Goal: Task Accomplishment & Management: Manage account settings

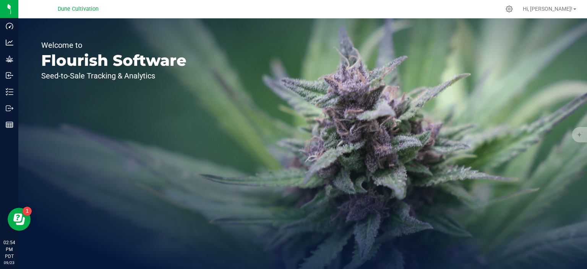
click at [79, 129] on div "Welcome to Flourish Software Seed-to-Sale Tracking & Analytics" at bounding box center [113, 143] width 191 height 250
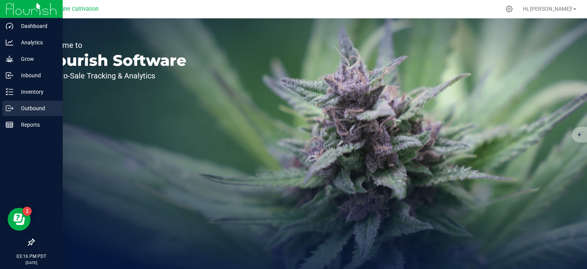
click at [29, 110] on p "Outbound" at bounding box center [36, 108] width 46 height 9
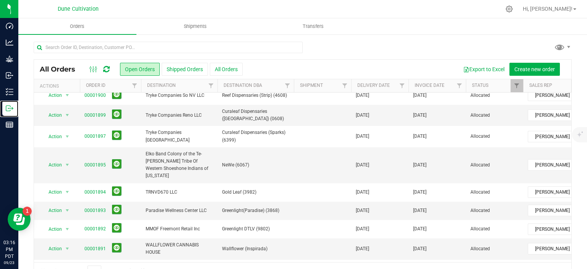
scroll to position [66, 0]
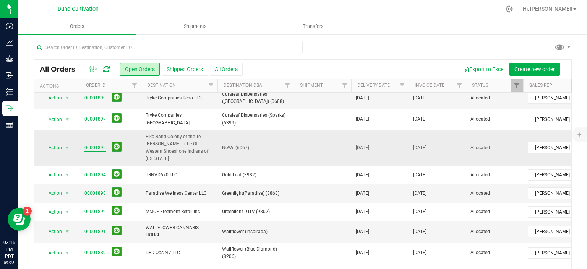
click at [101, 144] on link "00001895" at bounding box center [94, 147] width 21 height 7
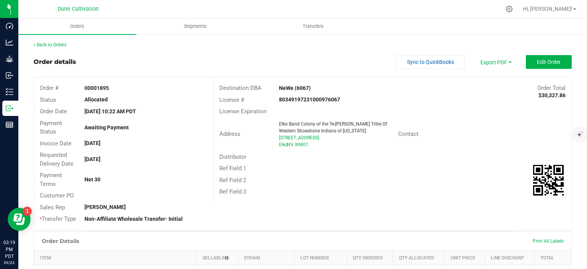
click at [104, 57] on div "Order details Sync to QuickBooks Export PDF Edit Order" at bounding box center [303, 62] width 538 height 14
click at [209, 29] on span "Shipments" at bounding box center [196, 26] width 44 height 7
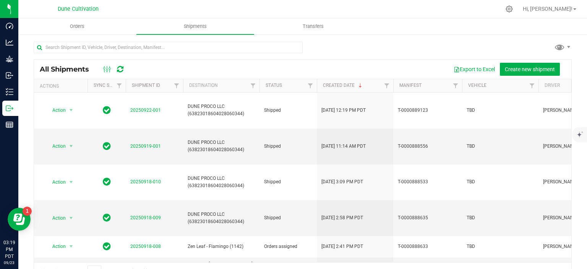
click at [536, 50] on div at bounding box center [303, 51] width 538 height 18
click at [525, 65] on button "Create new shipment" at bounding box center [530, 69] width 60 height 13
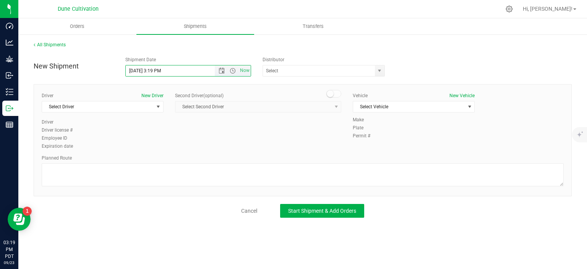
click at [138, 71] on input "9/23/2025 3:19 PM" at bounding box center [177, 70] width 102 height 11
drag, startPoint x: 177, startPoint y: 70, endPoint x: 152, endPoint y: 71, distance: 24.9
click at [152, 71] on input "9/24/2025 3:19 PM" at bounding box center [177, 70] width 102 height 11
click at [375, 71] on span "select" at bounding box center [380, 70] width 10 height 11
type input "9/24/2025 8:30 PM"
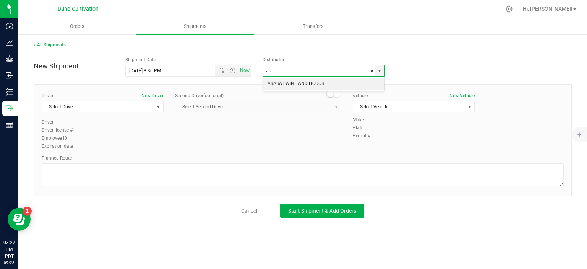
click at [335, 83] on li "ARARAT WINE AND LIQUOR" at bounding box center [324, 83] width 122 height 11
type input "ARARAT WINE AND LIQUOR"
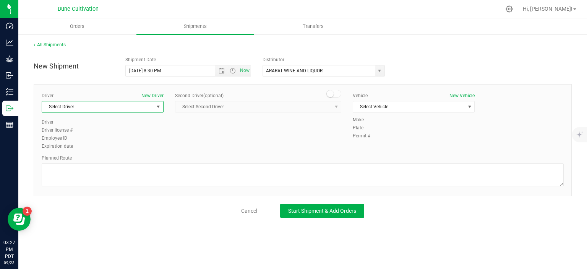
click at [155, 104] on span "select" at bounding box center [159, 106] width 10 height 11
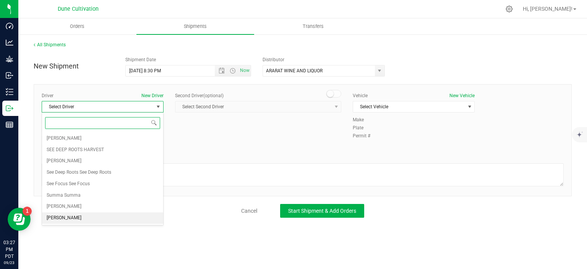
click at [89, 215] on li "TBD TBD" at bounding box center [102, 217] width 121 height 11
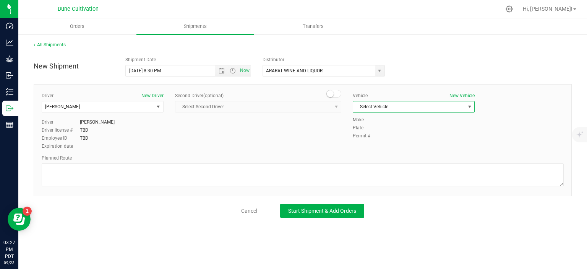
click at [406, 108] on span "Select Vehicle" at bounding box center [409, 106] width 112 height 11
click at [369, 184] on li "TBD" at bounding box center [413, 187] width 121 height 11
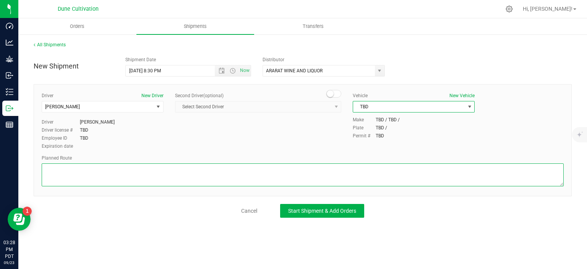
click at [103, 174] on textarea at bounding box center [303, 174] width 522 height 23
paste textarea "Get on I-11/US-95 N in Las Vegas from E Craig Rd 17 min (7.4 mi) Continue on US…"
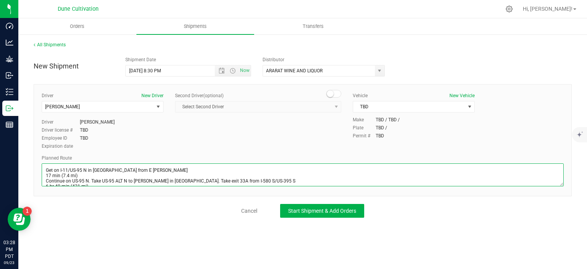
scroll to position [15, 0]
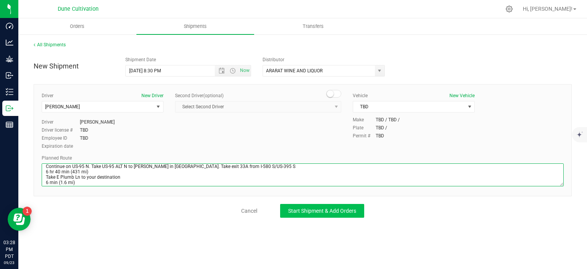
type textarea "Get on I-11/US-95 N in Las Vegas from E Craig Rd 17 min (7.4 mi) Continue on US…"
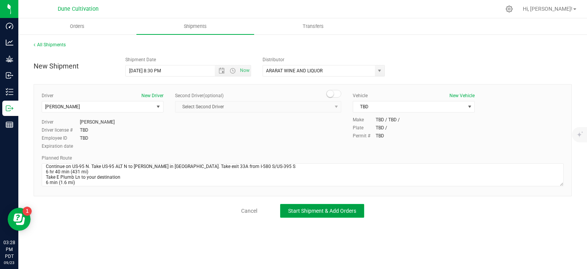
click at [310, 204] on button "Start Shipment & Add Orders" at bounding box center [322, 211] width 84 height 14
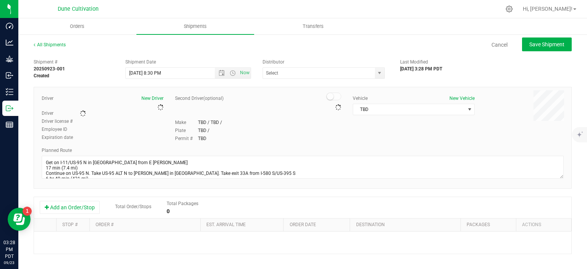
type input "ARARAT WINE AND LIQUOR"
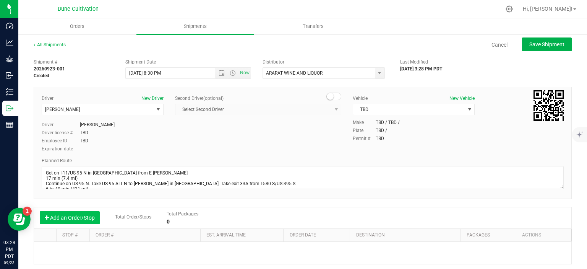
click at [84, 216] on button "Add an Order/Stop" at bounding box center [70, 217] width 60 height 13
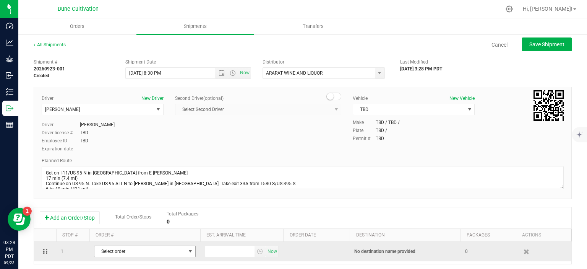
click at [102, 250] on span "Select order" at bounding box center [139, 251] width 91 height 11
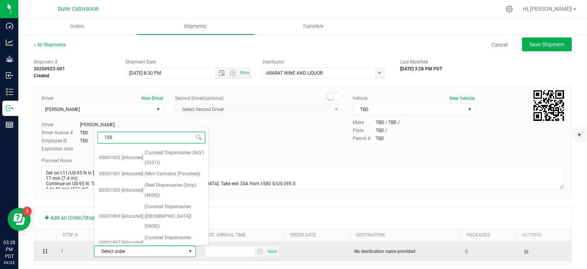
type input "1887"
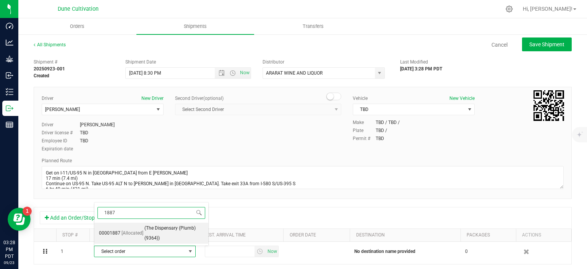
click at [126, 230] on span "[Allocated]" at bounding box center [133, 233] width 22 height 10
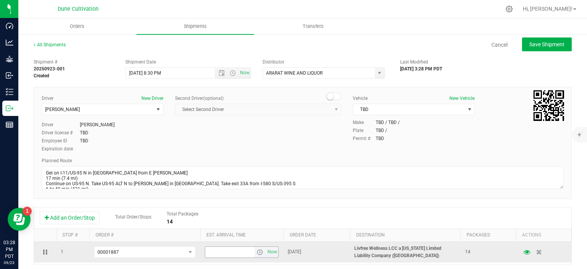
click at [239, 249] on input "text" at bounding box center [230, 252] width 50 height 11
type input "5:00 PM"
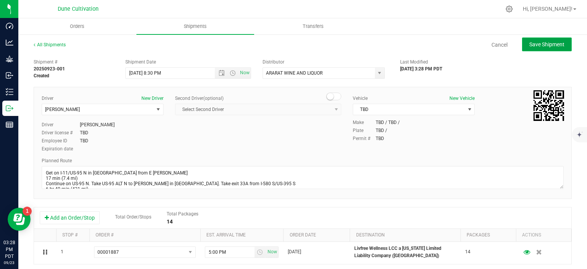
click at [549, 44] on span "Save Shipment" at bounding box center [547, 44] width 35 height 6
type input "9/25/2025 3:30 AM"
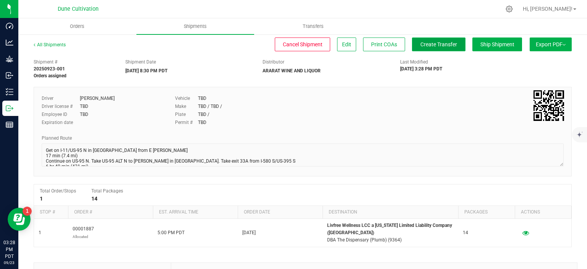
click at [427, 48] on button "Create Transfer" at bounding box center [439, 44] width 54 height 14
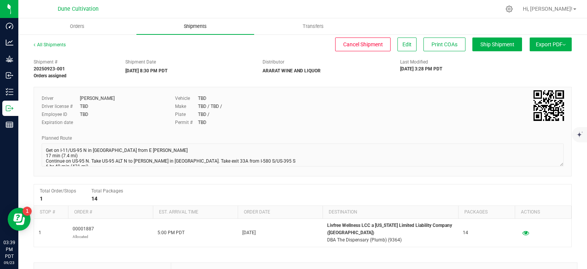
click at [210, 27] on span "Shipments" at bounding box center [196, 26] width 44 height 7
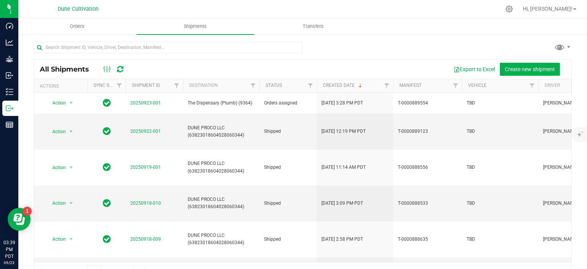
click at [561, 78] on div "All Shipments Export to Excel Create new shipment" at bounding box center [303, 69] width 538 height 19
click at [545, 70] on span "Create new shipment" at bounding box center [530, 69] width 50 height 6
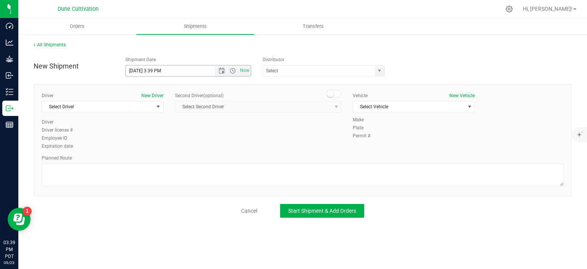
click at [139, 70] on input "9/23/2025 3:39 PM" at bounding box center [177, 70] width 102 height 11
click at [178, 72] on input "9/24/2025 3:39 PM" at bounding box center [177, 70] width 102 height 11
click at [375, 72] on span "select" at bounding box center [380, 70] width 10 height 11
type input "9/24/2025 8:30 PM"
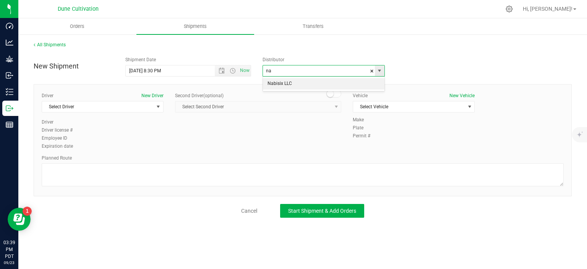
type input "n"
click at [299, 85] on li "ARARAT WINE AND LIQUOR" at bounding box center [324, 83] width 122 height 11
type input "ARARAT WINE AND LIQUOR"
click at [154, 109] on span "select" at bounding box center [159, 106] width 10 height 11
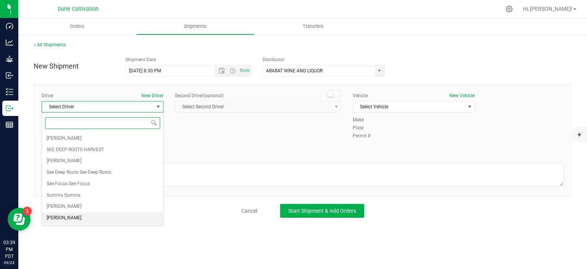
click at [99, 213] on li "[PERSON_NAME]" at bounding box center [102, 217] width 121 height 11
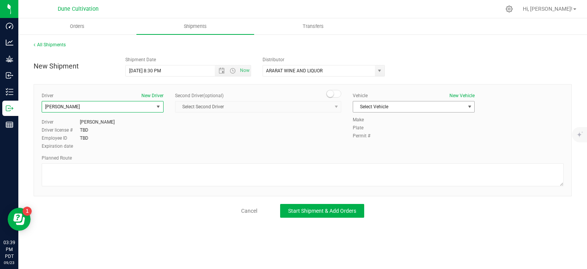
click at [383, 109] on span "Select Vehicle" at bounding box center [409, 106] width 112 height 11
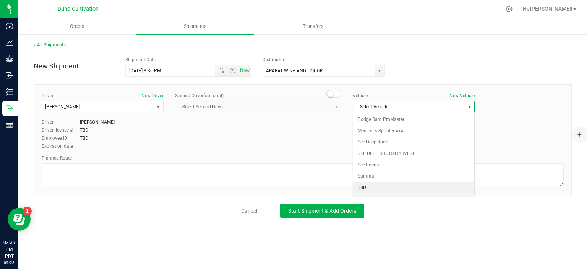
click at [361, 186] on li "TBD" at bounding box center [413, 187] width 121 height 11
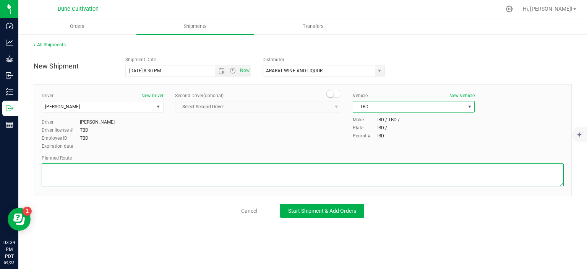
click at [116, 173] on textarea at bounding box center [303, 174] width 522 height 23
paste textarea "Get on I-11/US-95 N in Las Vegas from E Craig Rd 17 min (7.4 mi) Continue on US…"
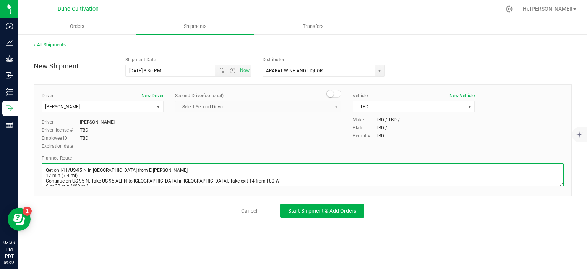
scroll to position [15, 0]
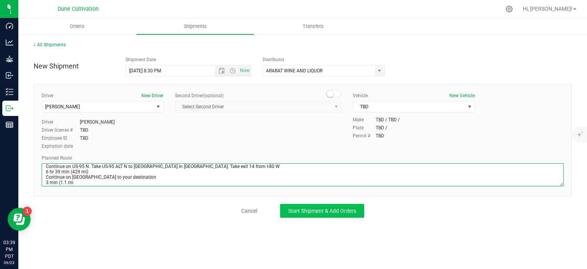
type textarea "Get on I-11/US-95 N in Las Vegas from E Craig Rd 17 min (7.4 mi) Continue on US…"
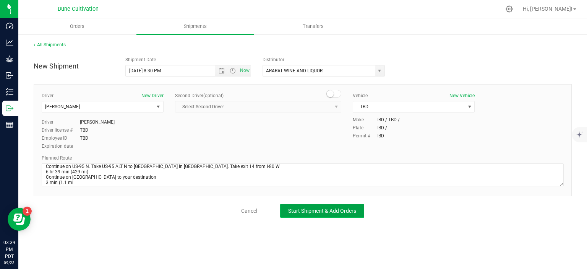
click at [309, 212] on span "Start Shipment & Add Orders" at bounding box center [322, 211] width 68 height 6
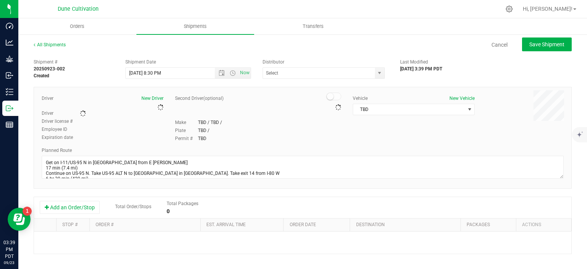
type input "ARARAT WINE AND LIQUOR"
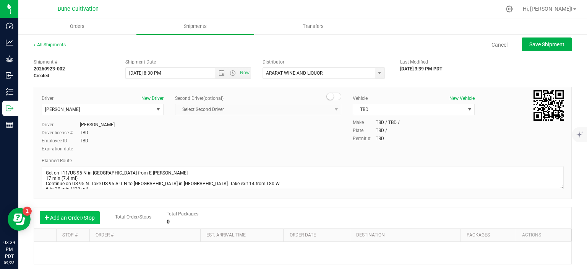
click at [84, 218] on button "Add an Order/Stop" at bounding box center [70, 217] width 60 height 13
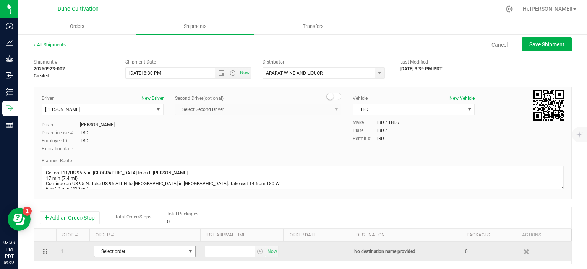
click at [128, 247] on span "Select order" at bounding box center [139, 251] width 91 height 11
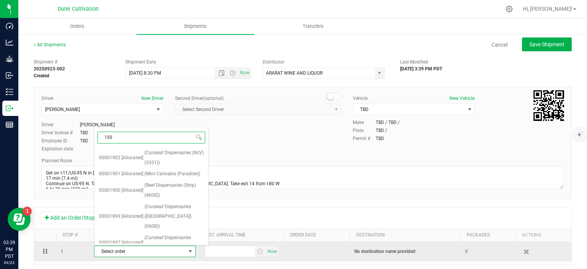
type input "1884"
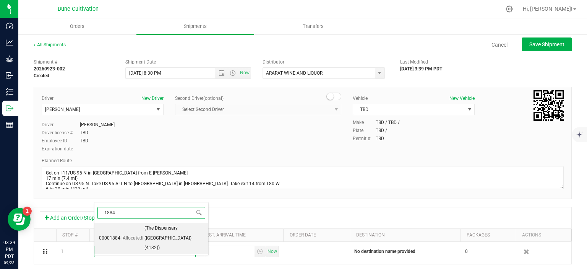
click at [131, 233] on span "[Allocated]" at bounding box center [133, 238] width 22 height 10
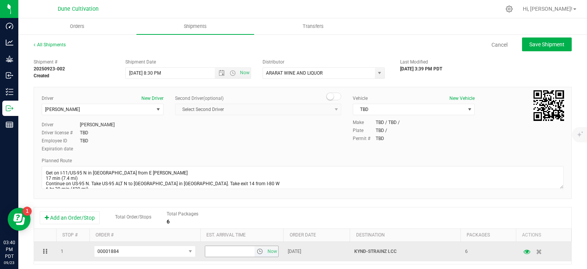
click at [219, 250] on input "text" at bounding box center [230, 251] width 50 height 11
type input "5:00 PM"
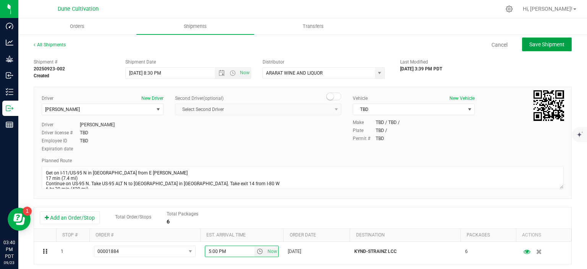
click at [564, 43] on span "Save Shipment" at bounding box center [547, 44] width 35 height 6
type input "9/25/2025 3:30 AM"
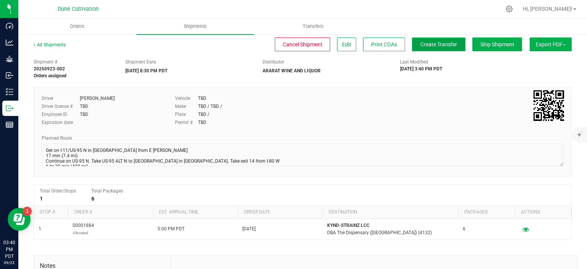
click at [435, 46] on span "Create Transfer" at bounding box center [439, 44] width 37 height 6
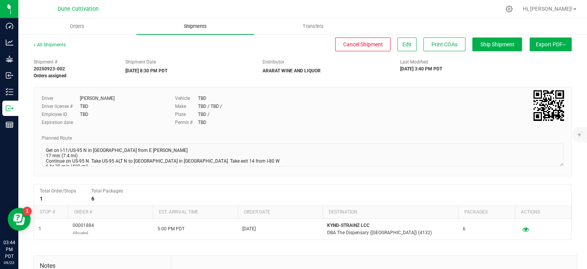
click at [189, 25] on span "Shipments" at bounding box center [196, 26] width 44 height 7
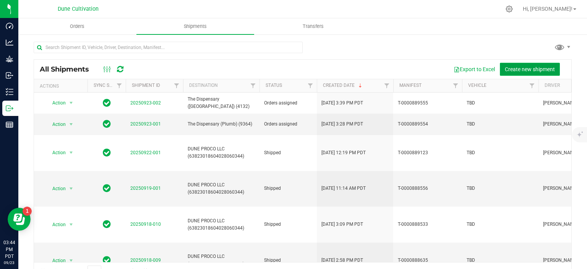
click at [516, 68] on span "Create new shipment" at bounding box center [530, 69] width 50 height 6
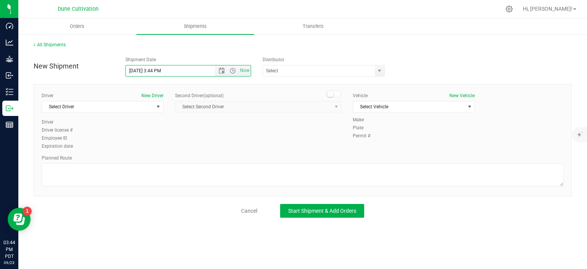
click at [140, 72] on input "9/23/2025 3:44 PM" at bounding box center [177, 70] width 102 height 11
click at [179, 69] on input "9/24/2025 3:44 PM" at bounding box center [177, 70] width 102 height 11
click at [377, 73] on span "select" at bounding box center [380, 70] width 10 height 11
type input "9/24/2025 8:30 PM"
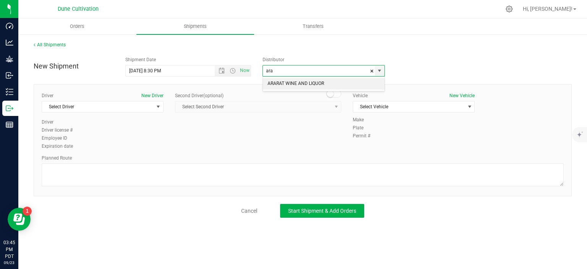
click at [336, 87] on li "ARARAT WINE AND LIQUOR" at bounding box center [324, 83] width 122 height 11
type input "ARARAT WINE AND LIQUOR"
click at [161, 105] on span "select" at bounding box center [158, 107] width 6 height 6
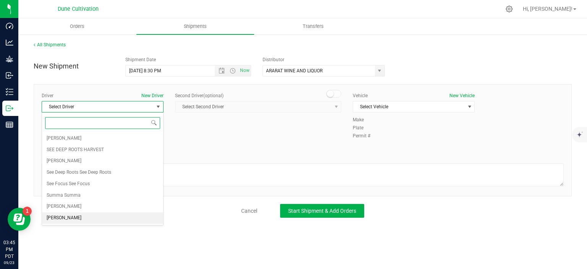
click at [80, 213] on li "[PERSON_NAME]" at bounding box center [102, 217] width 121 height 11
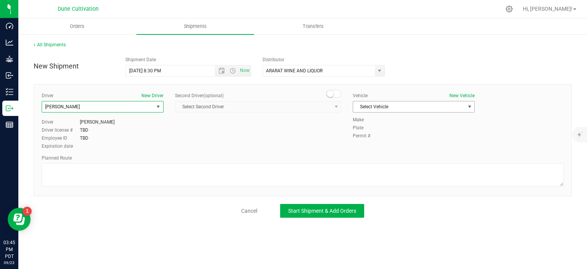
click at [406, 103] on span "Select Vehicle" at bounding box center [409, 106] width 112 height 11
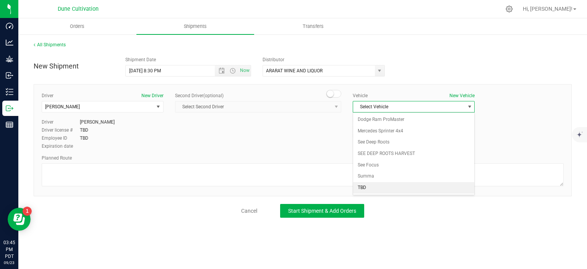
click at [382, 184] on li "TBD" at bounding box center [413, 187] width 121 height 11
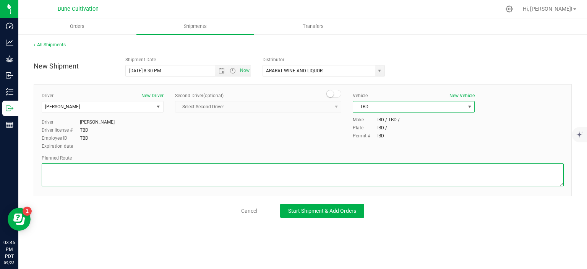
click at [135, 181] on textarea at bounding box center [303, 174] width 522 height 23
paste textarea "Get on I-11/US-95 N in Las Vegas from E Craig Rd 17 min (7.4 mi) Continue on US…"
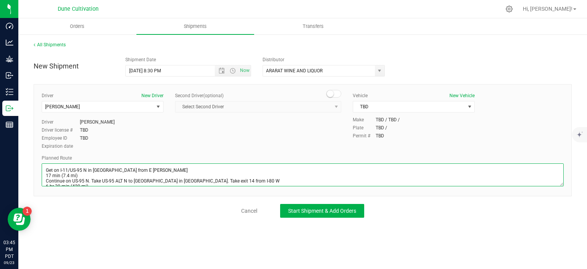
scroll to position [15, 0]
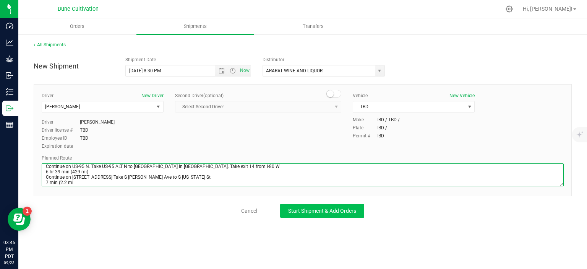
type textarea "Get on I-11/US-95 N in Las Vegas from E Craig Rd 17 min (7.4 mi) Continue on US…"
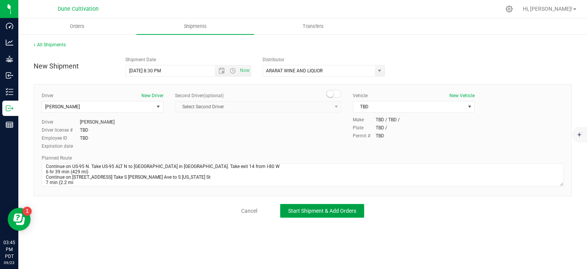
click at [314, 208] on span "Start Shipment & Add Orders" at bounding box center [322, 211] width 68 height 6
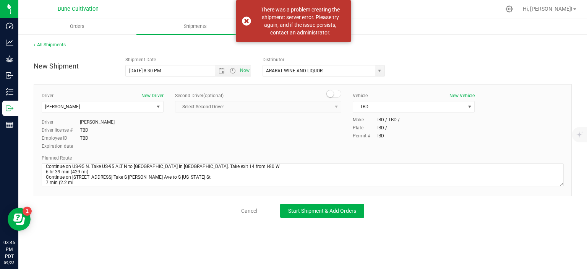
click at [91, 208] on div "Cancel Start Shipment & Add Orders" at bounding box center [303, 211] width 538 height 14
click at [244, 24] on div "There was a problem creating the shipment: server error. Please try again, and …" at bounding box center [293, 21] width 115 height 42
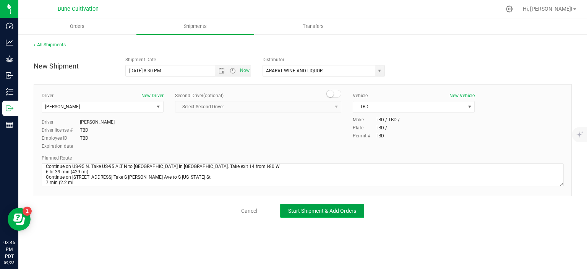
click at [308, 211] on span "Start Shipment & Add Orders" at bounding box center [322, 211] width 68 height 6
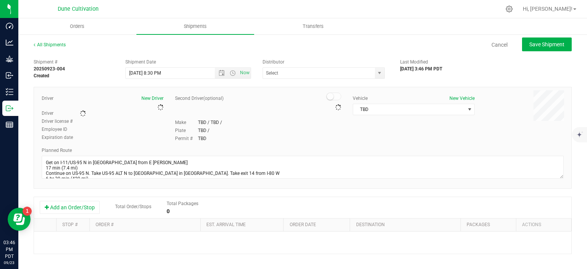
type input "ARARAT WINE AND LIQUOR"
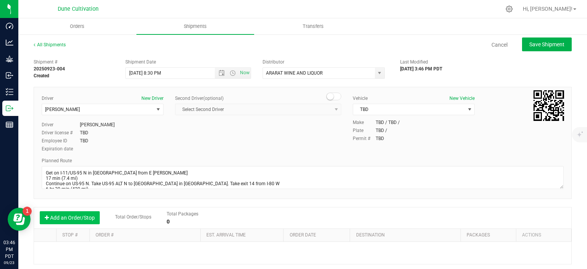
click at [50, 219] on button "Add an Order/Stop" at bounding box center [70, 217] width 60 height 13
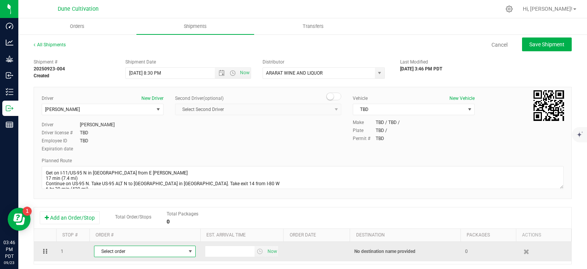
click at [123, 250] on span "Select order" at bounding box center [139, 251] width 91 height 11
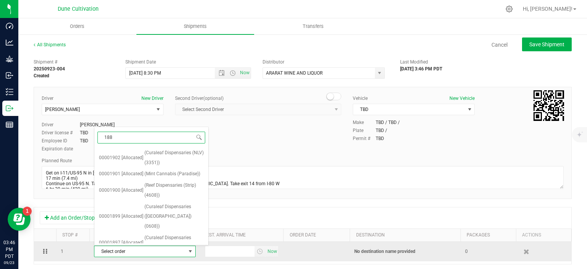
type input "1883"
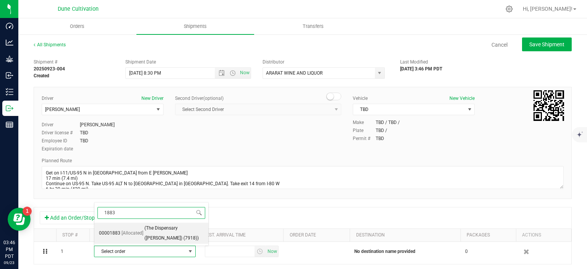
click at [128, 236] on span "[Allocated]" at bounding box center [133, 233] width 22 height 10
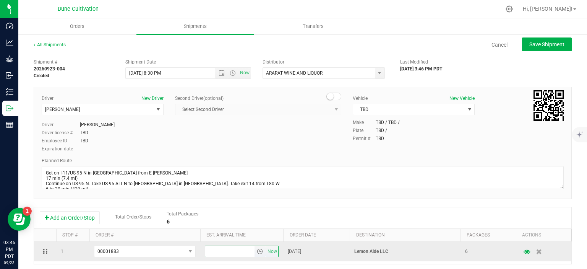
click at [213, 252] on input "text" at bounding box center [230, 251] width 50 height 11
type input "3"
type input "5:00 PM"
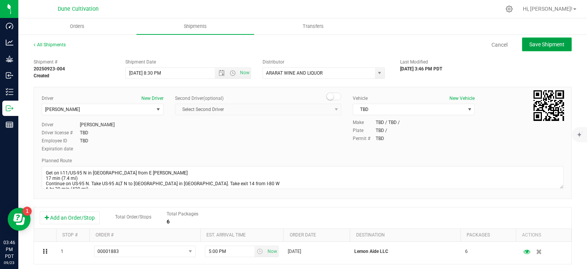
click at [533, 44] on span "Save Shipment" at bounding box center [547, 44] width 35 height 6
type input "9/25/2025 3:30 AM"
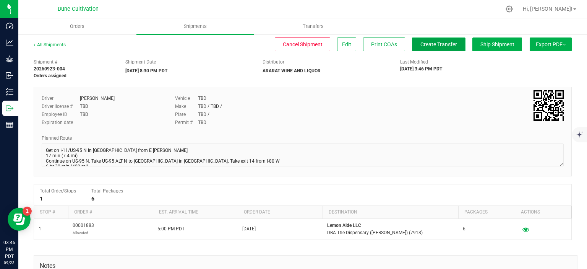
click at [432, 44] on span "Create Transfer" at bounding box center [439, 44] width 37 height 6
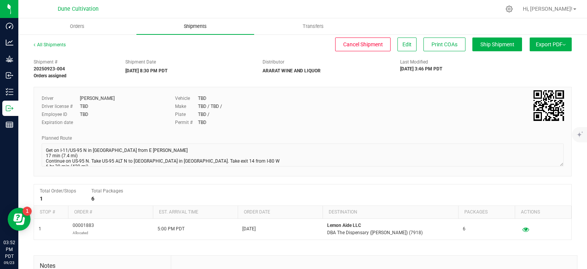
click at [204, 26] on span "Shipments" at bounding box center [196, 26] width 44 height 7
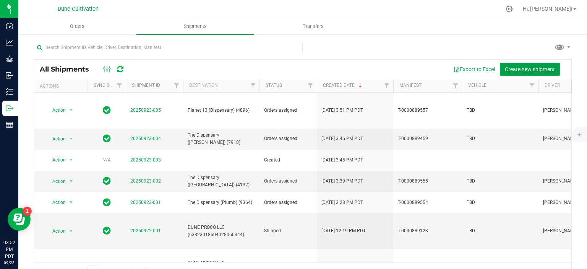
click at [525, 71] on span "Create new shipment" at bounding box center [530, 69] width 50 height 6
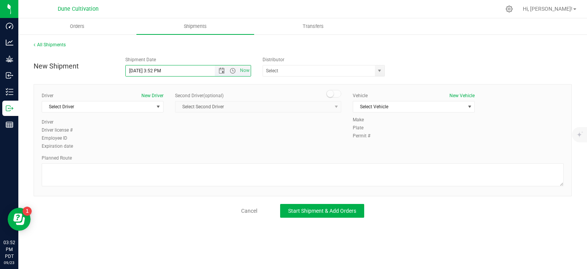
click at [138, 71] on input "9/23/2025 3:52 PM" at bounding box center [177, 70] width 102 height 11
drag, startPoint x: 174, startPoint y: 71, endPoint x: 151, endPoint y: 70, distance: 23.0
click at [151, 70] on input "9/25/2025 3:52 PM" at bounding box center [177, 70] width 102 height 11
click at [383, 74] on span "select" at bounding box center [380, 70] width 10 height 11
type input "9/24/25 8:30 PM"
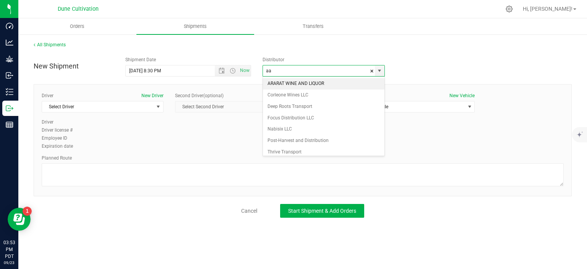
click at [296, 80] on li "ARARAT WINE AND LIQUOR" at bounding box center [324, 83] width 122 height 11
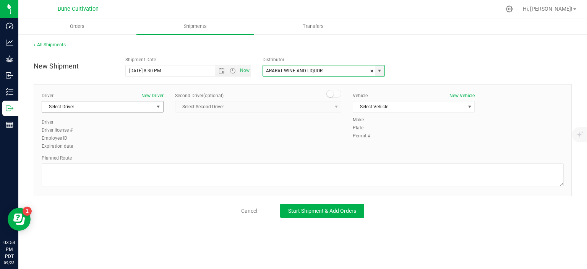
type input "ARARAT WINE AND LIQUOR"
click at [151, 106] on span "Select Driver" at bounding box center [98, 106] width 112 height 11
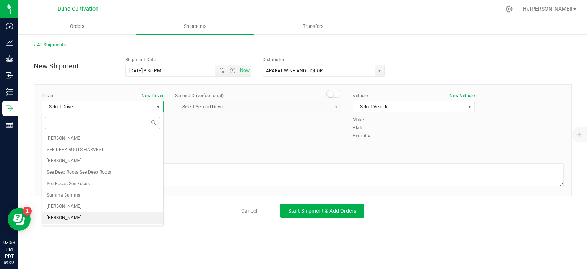
click at [89, 218] on li "[PERSON_NAME]" at bounding box center [102, 217] width 121 height 11
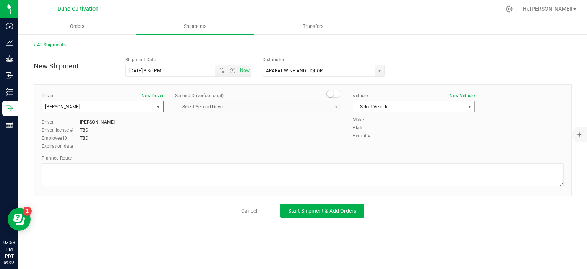
click at [456, 107] on span "Select Vehicle" at bounding box center [409, 106] width 112 height 11
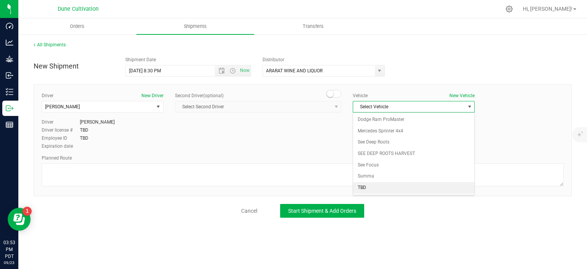
click at [373, 185] on li "TBD" at bounding box center [413, 187] width 121 height 11
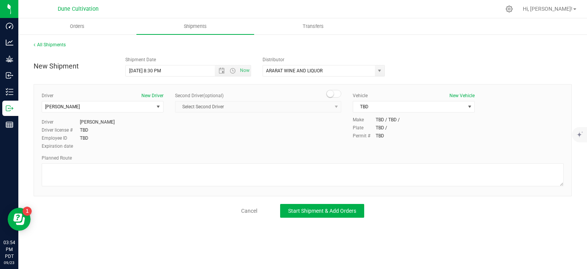
click at [126, 186] on div at bounding box center [303, 175] width 522 height 25
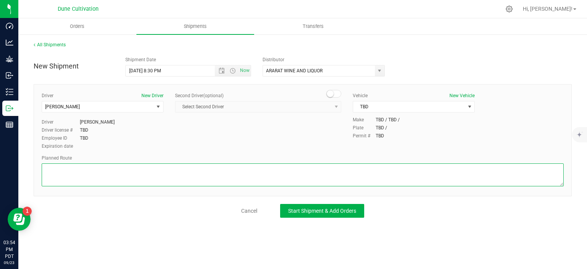
click at [126, 184] on textarea at bounding box center [303, 174] width 522 height 23
paste textarea "Get on I-11/US-95 N in Las Vegas from E Craig Rd 17 min (7.4 mi) Continue on US…"
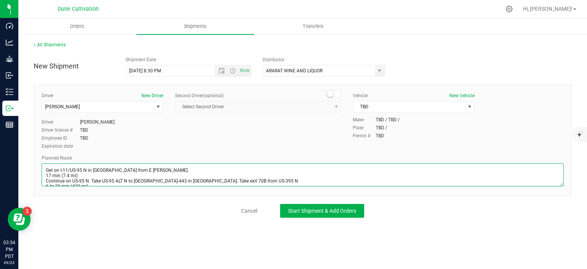
scroll to position [31, 0]
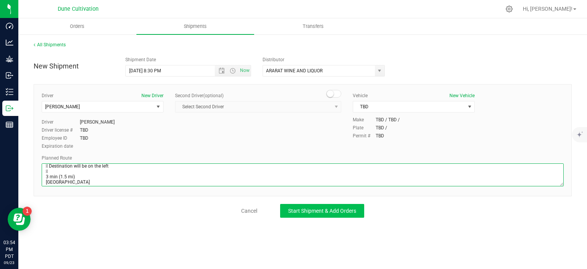
type textarea "Get on I-11/US-95 N in Las Vegas from E Craig Rd 17 min (7.4 mi) Continue on US…"
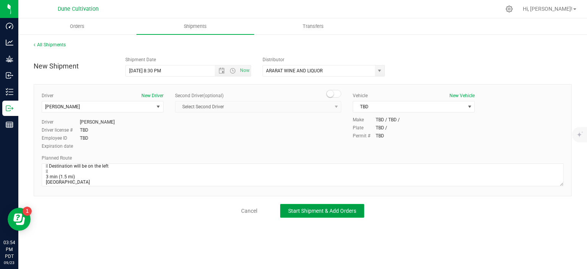
click at [312, 209] on span "Start Shipment & Add Orders" at bounding box center [322, 211] width 68 height 6
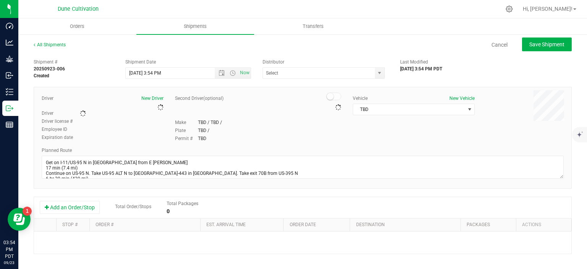
type input "ARARAT WINE AND LIQUOR"
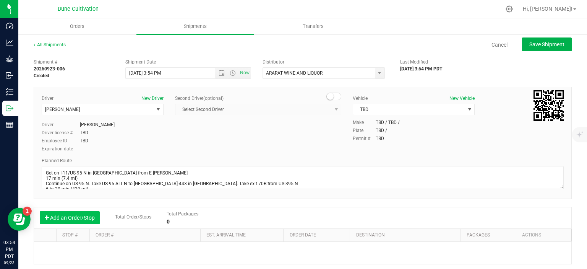
click at [86, 216] on button "Add an Order/Stop" at bounding box center [70, 217] width 60 height 13
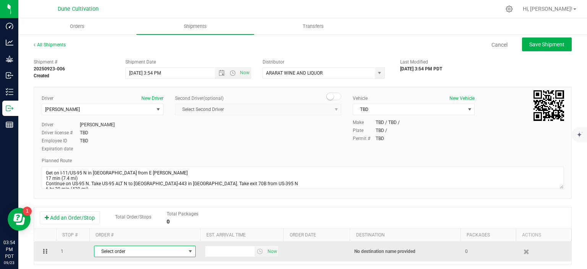
click at [107, 250] on span "Select order" at bounding box center [139, 251] width 91 height 11
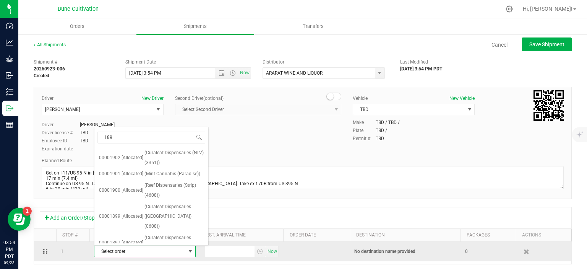
type input "1899"
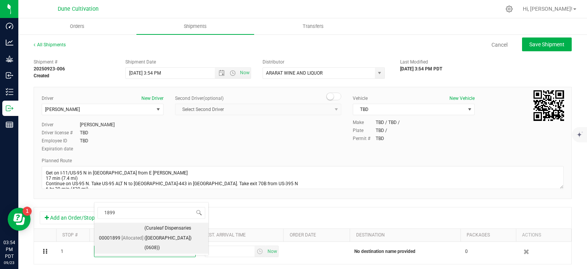
click at [111, 233] on span "00001899" at bounding box center [109, 238] width 21 height 10
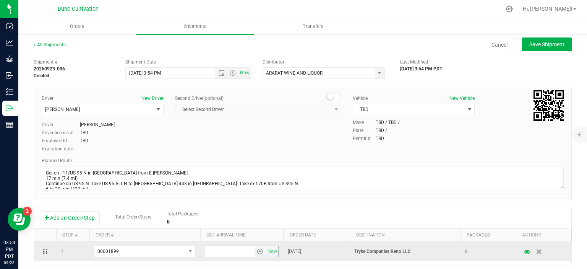
click at [229, 251] on input "text" at bounding box center [230, 251] width 50 height 11
type input "5:00 PM"
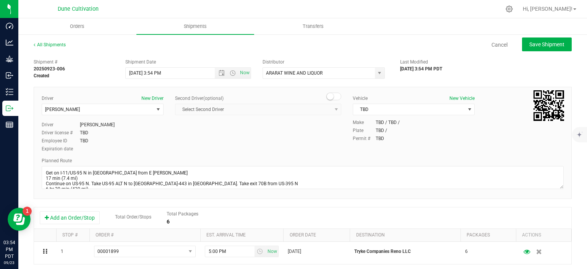
click at [547, 52] on div "All Shipments Cancel Save Shipment" at bounding box center [303, 48] width 538 height 14
click at [549, 46] on span "Save Shipment" at bounding box center [547, 44] width 35 height 6
type input "9/23/2025 10:54 PM"
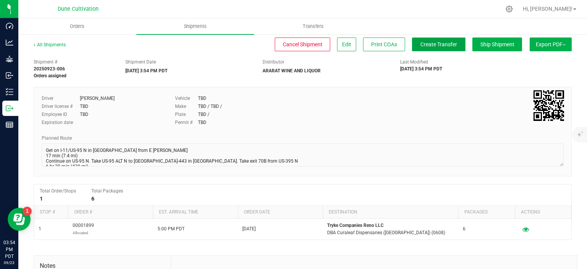
click at [424, 46] on span "Create Transfer" at bounding box center [439, 44] width 37 height 6
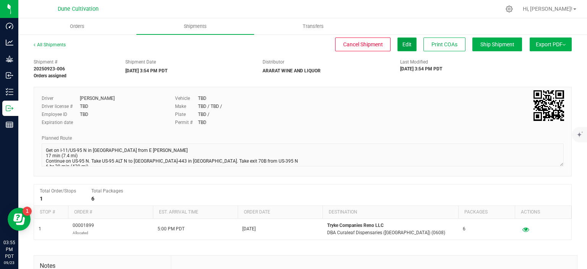
click at [406, 47] on span "Edit" at bounding box center [407, 44] width 9 height 6
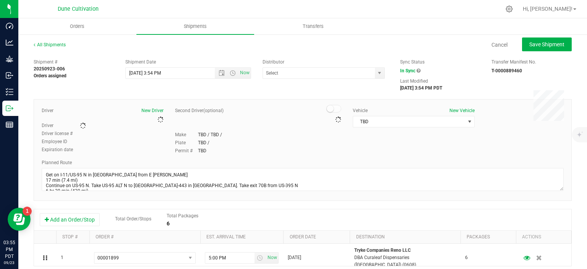
type input "ARARAT WINE AND LIQUOR"
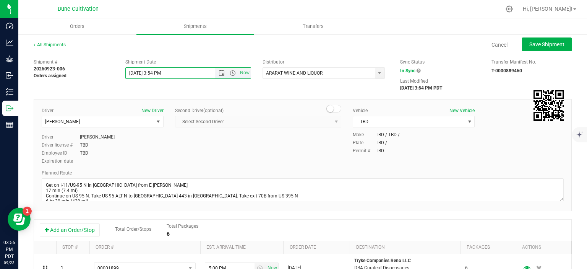
click at [136, 73] on input "9/23/2025 3:54 PM" at bounding box center [177, 73] width 102 height 11
click at [549, 48] on button "Save Shipment" at bounding box center [547, 44] width 50 height 14
type input "9/24/2025 10:54 PM"
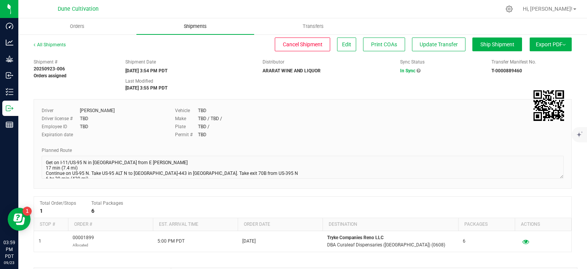
click at [196, 25] on span "Shipments" at bounding box center [196, 26] width 44 height 7
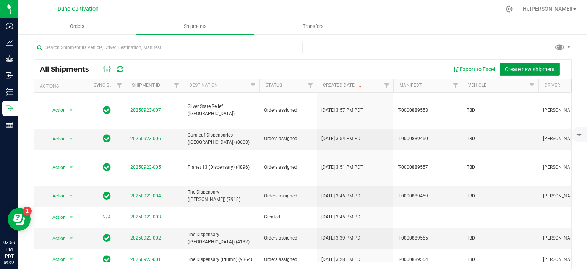
click at [512, 68] on span "Create new shipment" at bounding box center [530, 69] width 50 height 6
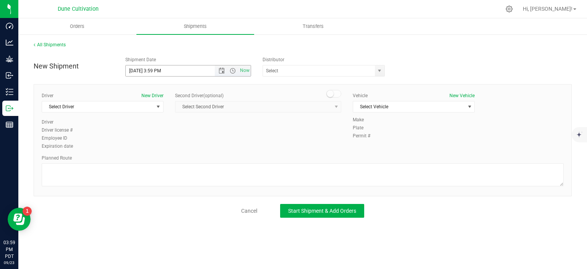
click at [140, 71] on input "9/23/2025 3:59 PM" at bounding box center [177, 70] width 102 height 11
click at [179, 70] on input "9/24/2025 3:59 PM" at bounding box center [177, 70] width 102 height 11
click at [376, 70] on span "select" at bounding box center [380, 70] width 10 height 11
type input "9/24/2025 8:30 PM"
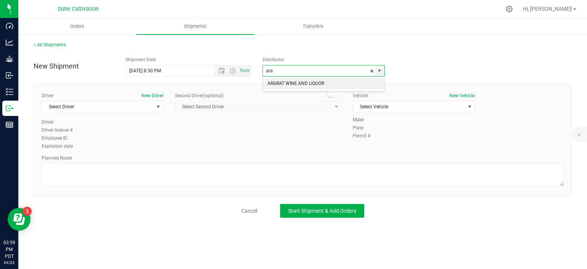
click at [317, 89] on li "ARARAT WINE AND LIQUOR" at bounding box center [324, 83] width 122 height 11
type input "ARARAT WINE AND LIQUOR"
click at [152, 108] on span "Select Driver" at bounding box center [98, 106] width 112 height 11
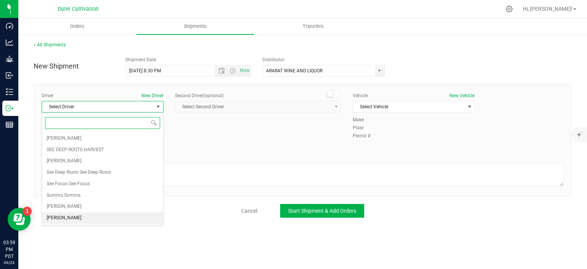
click at [76, 216] on li "[PERSON_NAME]" at bounding box center [102, 217] width 121 height 11
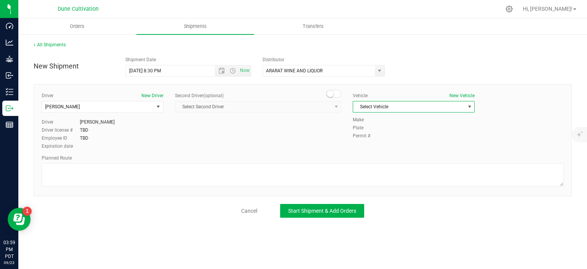
click at [438, 104] on span "Select Vehicle" at bounding box center [409, 106] width 112 height 11
click at [382, 190] on li "TBD" at bounding box center [413, 187] width 121 height 11
click at [117, 189] on div "Driver New Driver TBD TBD Select Driver Mkrtich Badoyan SEE DEEP ROOTS HARVEST …" at bounding box center [303, 140] width 538 height 112
click at [117, 188] on div "Driver New Driver TBD TBD Select Driver Mkrtich Badoyan SEE DEEP ROOTS HARVEST …" at bounding box center [303, 140] width 538 height 112
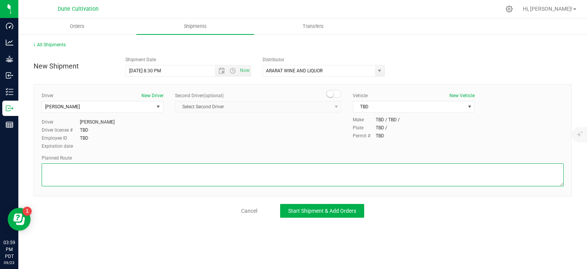
click at [122, 179] on textarea at bounding box center [303, 174] width 522 height 23
paste textarea "Get on I-11/US-95 N in Las Vegas from E Alexander Rd and W Craig Rd 17 min (7.4…"
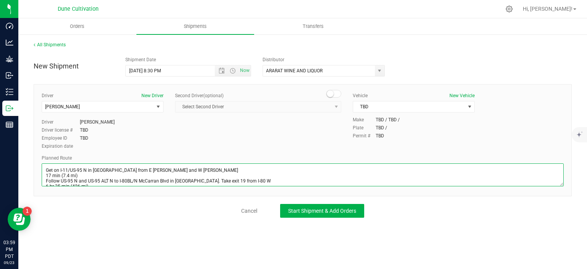
scroll to position [15, 0]
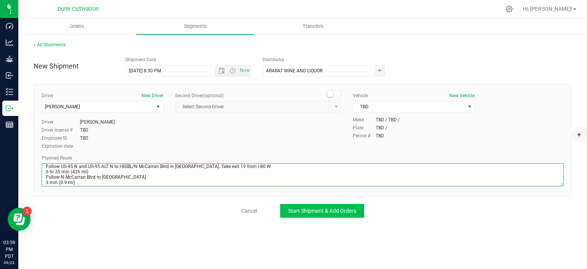
type textarea "Get on I-11/US-95 N in Las Vegas from E Alexander Rd and W Craig Rd 17 min (7.4…"
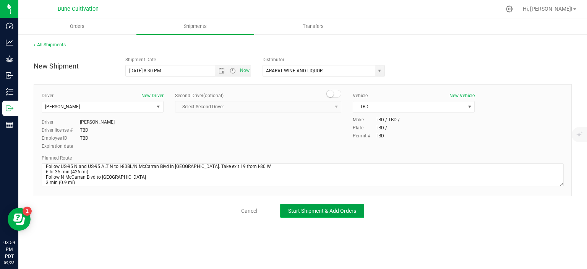
click at [298, 213] on button "Start Shipment & Add Orders" at bounding box center [322, 211] width 84 height 14
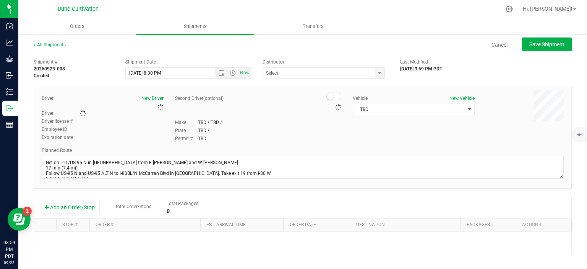
type input "ARARAT WINE AND LIQUOR"
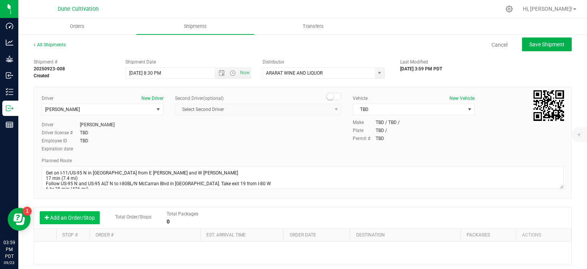
click at [86, 218] on button "Add an Order/Stop" at bounding box center [70, 217] width 60 height 13
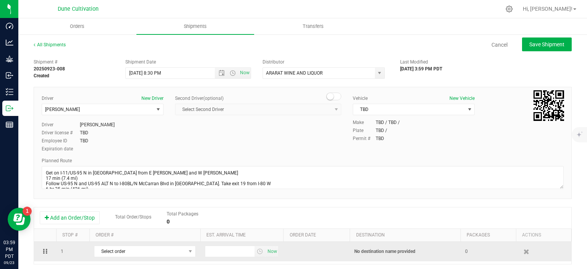
click at [113, 243] on td "Select order 00001902 00001901 00001900 00001897 00001895 00001894 00001893 000…" at bounding box center [144, 251] width 111 height 19
click at [112, 251] on span "Select order" at bounding box center [139, 251] width 91 height 11
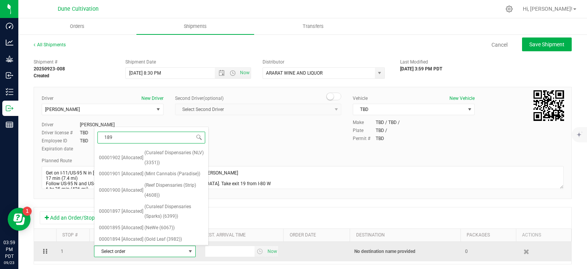
type input "1897"
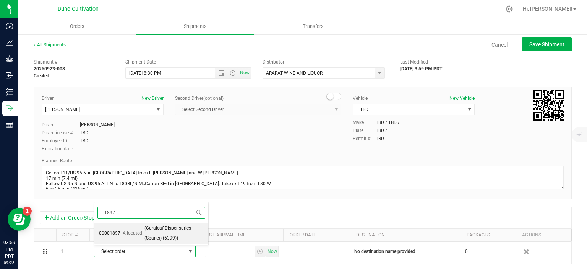
click at [128, 237] on span "[Allocated]" at bounding box center [133, 233] width 22 height 10
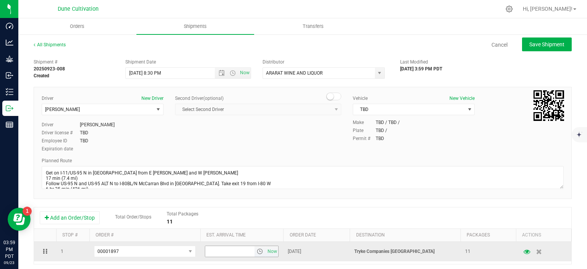
click at [232, 246] on input "text" at bounding box center [230, 251] width 50 height 11
type input "5:00 PM"
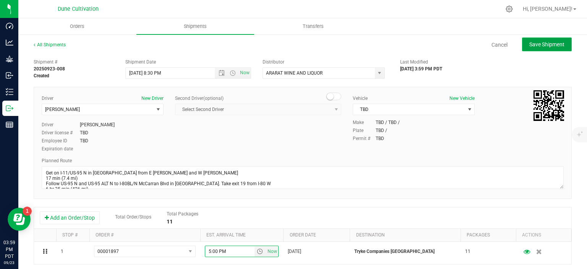
click at [533, 44] on span "Save Shipment" at bounding box center [547, 44] width 35 height 6
type input "9/25/2025 3:30 AM"
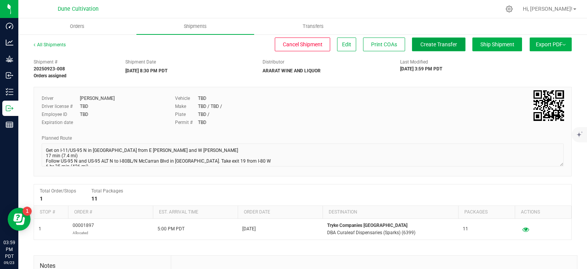
click at [434, 46] on span "Create Transfer" at bounding box center [439, 44] width 37 height 6
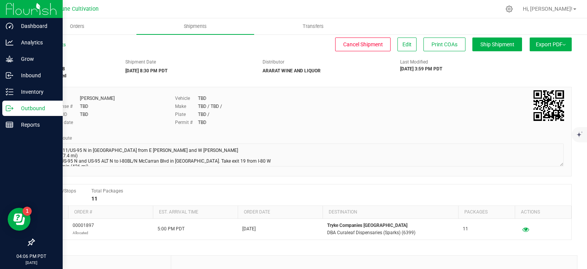
click at [44, 108] on p "Outbound" at bounding box center [36, 108] width 46 height 9
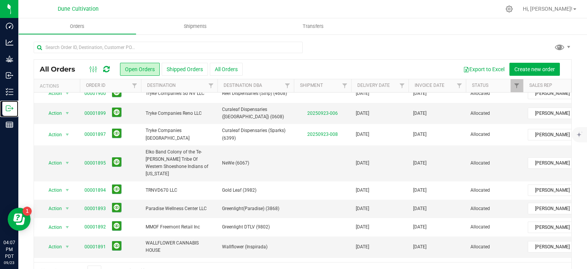
scroll to position [99, 0]
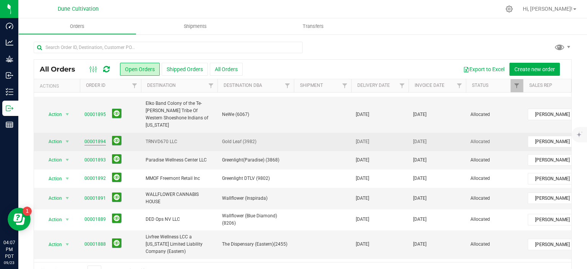
click at [96, 138] on link "00001894" at bounding box center [94, 141] width 21 height 7
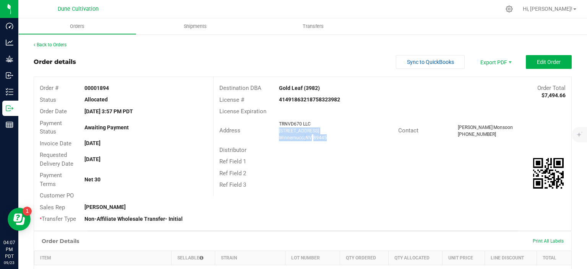
drag, startPoint x: 329, startPoint y: 140, endPoint x: 278, endPoint y: 133, distance: 51.3
click at [278, 133] on div "TRNVD670 LLC 3302 Trader's Way Winnemucca , NV 89445" at bounding box center [336, 130] width 123 height 21
copy ngx-name-and-address "3302 Trader's Way Winnemucca , NV 89445"
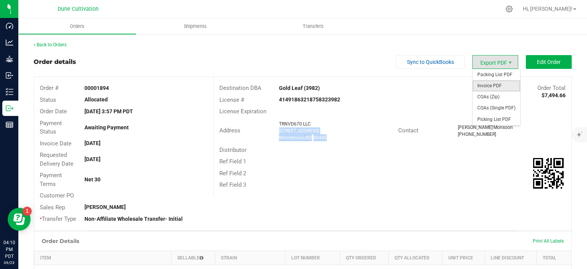
click at [498, 86] on span "Invoice PDF" at bounding box center [496, 85] width 47 height 11
click at [484, 108] on span "COAs (Single PDF)" at bounding box center [496, 107] width 47 height 11
click at [490, 64] on span "Export PDF" at bounding box center [496, 62] width 46 height 14
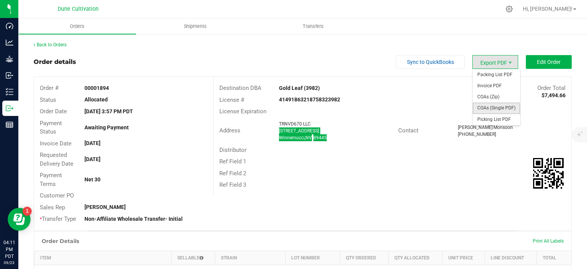
click at [489, 109] on span "COAs (Single PDF)" at bounding box center [496, 107] width 47 height 11
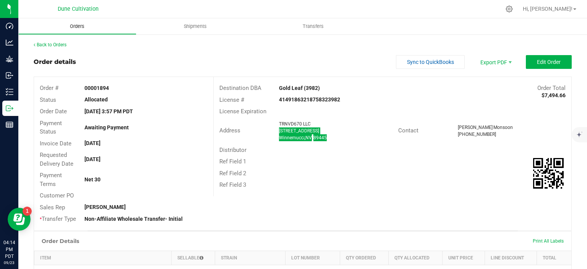
click at [78, 24] on span "Orders" at bounding box center [77, 26] width 35 height 7
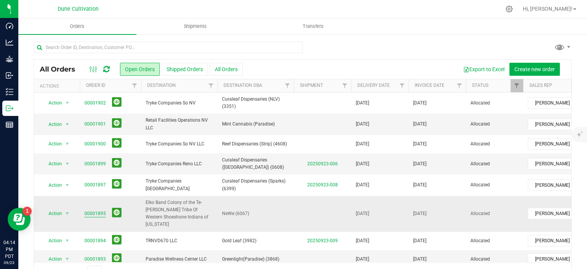
click at [92, 210] on link "00001895" at bounding box center [94, 213] width 21 height 7
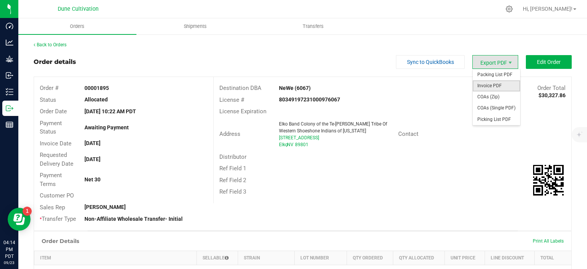
click at [491, 83] on span "Invoice PDF" at bounding box center [496, 85] width 47 height 11
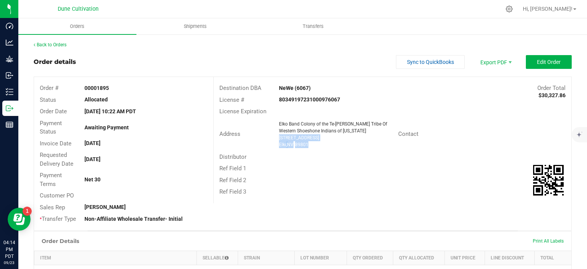
drag, startPoint x: 313, startPoint y: 148, endPoint x: 278, endPoint y: 138, distance: 36.1
click at [278, 138] on div "Address Elko Band Colony of the Te-Moak Tribe Of Western Shoeshone Indians of N…" at bounding box center [306, 134] width 185 height 31
copy ngx-name-and-address "155 Shoeshone Circle Elko , NV 89801"
click at [499, 65] on span "Export PDF" at bounding box center [496, 62] width 46 height 14
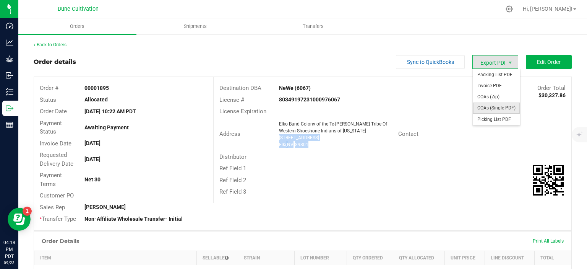
click at [496, 108] on span "COAs (Single PDF)" at bounding box center [496, 107] width 47 height 11
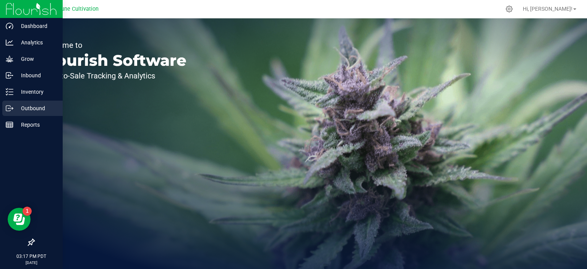
click at [18, 109] on p "Outbound" at bounding box center [36, 108] width 46 height 9
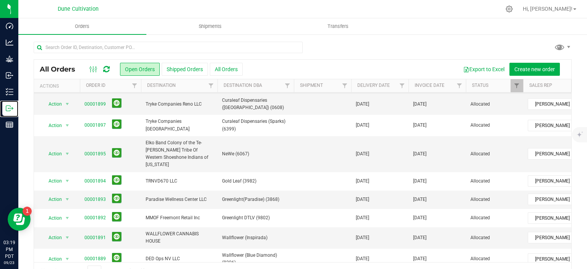
scroll to position [99, 0]
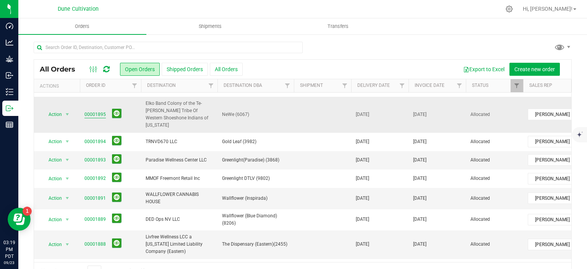
click at [92, 111] on link "00001895" at bounding box center [94, 114] width 21 height 7
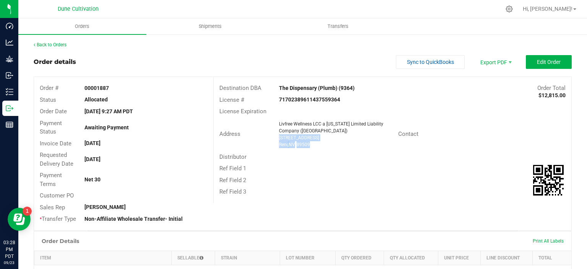
drag, startPoint x: 293, startPoint y: 145, endPoint x: 279, endPoint y: 138, distance: 15.1
click at [279, 138] on ngx-name-and-address "Livfree Wellness LCC a Nevada Limited Liability Company (Reno) 100 W Plumb Ln R…" at bounding box center [336, 134] width 114 height 28
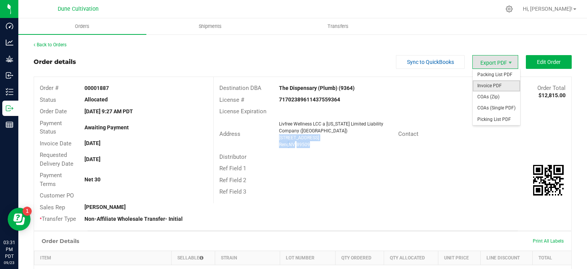
click at [492, 85] on span "Invoice PDF" at bounding box center [496, 85] width 47 height 11
click at [490, 106] on span "COAs (Single PDF)" at bounding box center [496, 107] width 47 height 11
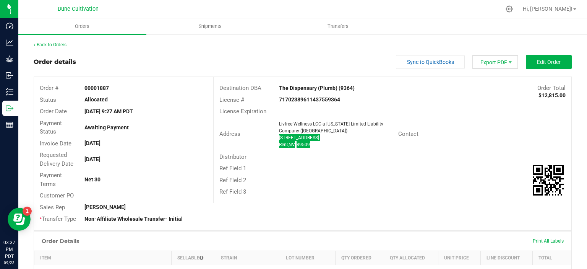
click at [491, 65] on span "Export PDF" at bounding box center [496, 62] width 46 height 14
click at [551, 63] on span "Edit Order" at bounding box center [549, 62] width 24 height 6
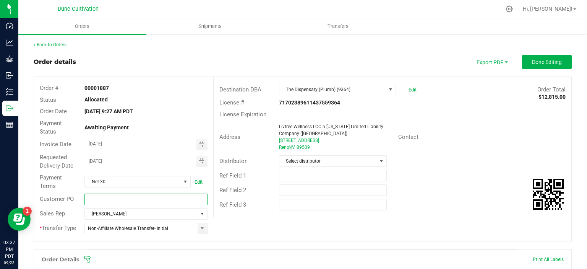
click at [122, 197] on input "text" at bounding box center [145, 198] width 123 height 11
paste input "NPO-017057"
type input "CNPO-017057"
click at [541, 63] on span "Done Editing" at bounding box center [547, 62] width 30 height 6
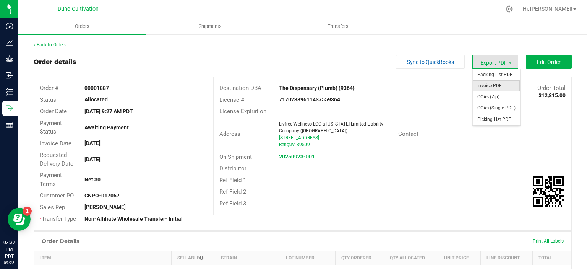
click at [484, 88] on span "Invoice PDF" at bounding box center [496, 85] width 47 height 11
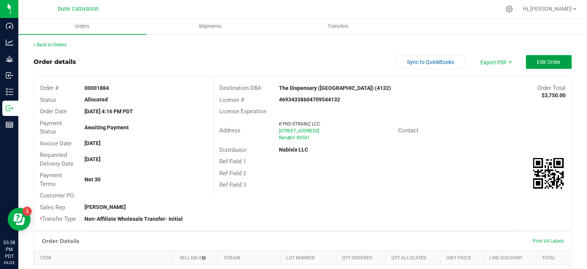
click at [541, 62] on span "Edit Order" at bounding box center [549, 62] width 24 height 6
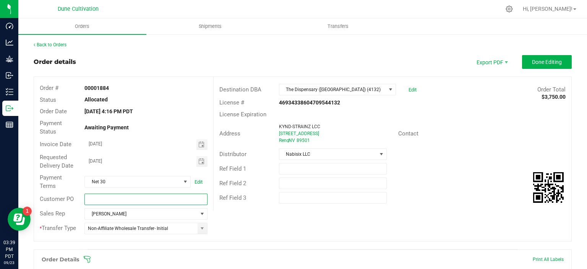
click at [150, 203] on input "text" at bounding box center [145, 198] width 123 height 11
paste input "CNPO-017057"
type input "CNPO-017057"
click at [551, 62] on span "Done Editing" at bounding box center [547, 62] width 30 height 6
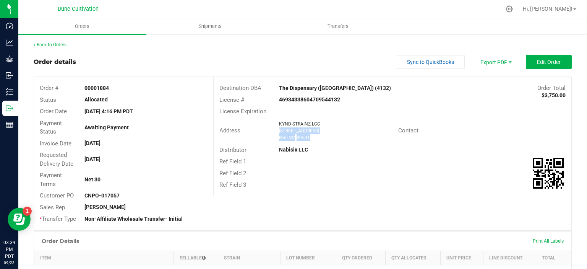
drag, startPoint x: 313, startPoint y: 140, endPoint x: 275, endPoint y: 133, distance: 38.1
click at [275, 133] on div "KYND-STRAINZ LCC 132 E 2nd St Reno , NV 89501" at bounding box center [336, 130] width 123 height 21
copy ngx-name-and-address "132 E 2nd St Reno , NV 89501"
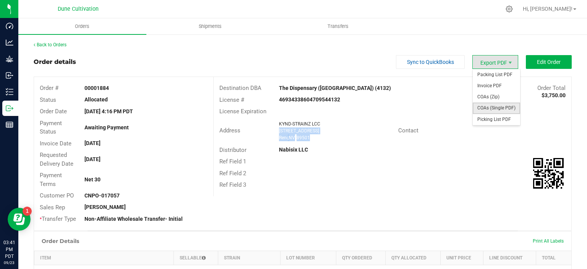
click at [498, 108] on span "COAs (Single PDF)" at bounding box center [496, 107] width 47 height 11
click at [493, 89] on span "Invoice PDF" at bounding box center [496, 85] width 47 height 11
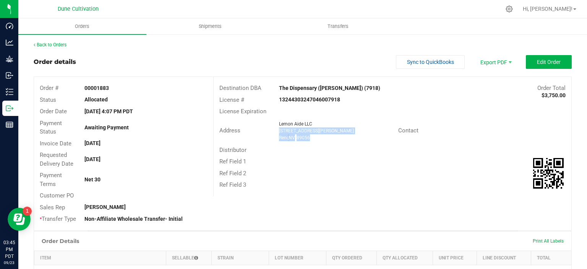
drag, startPoint x: 310, startPoint y: 137, endPoint x: 279, endPoint y: 129, distance: 31.5
click at [279, 129] on ngx-name-and-address "Lemon Aide LLC [STREET_ADDRESS][PERSON_NAME]" at bounding box center [336, 130] width 114 height 21
copy ngx-name-and-address "[STREET_ADDRESS][PERSON_NAME]"
click at [539, 63] on span "Edit Order" at bounding box center [549, 62] width 24 height 6
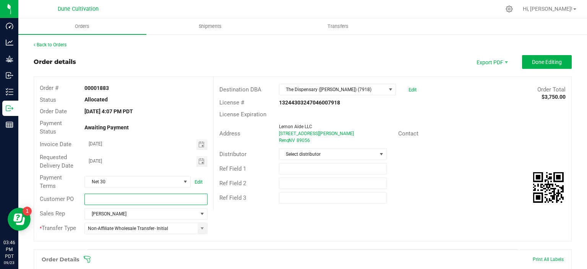
click at [164, 204] on input "text" at bounding box center [145, 198] width 123 height 11
paste input "CNPO-017061"
type input "CNPO-017061"
click at [539, 65] on button "Done Editing" at bounding box center [547, 62] width 50 height 14
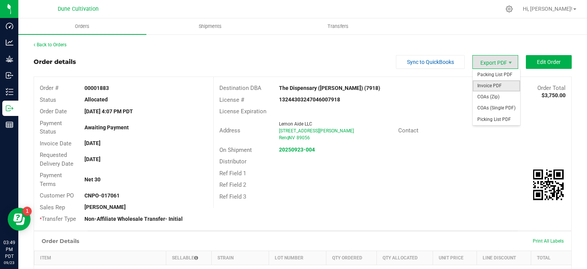
click at [493, 84] on span "Invoice PDF" at bounding box center [496, 85] width 47 height 11
click at [496, 108] on span "COAs (Single PDF)" at bounding box center [496, 107] width 47 height 11
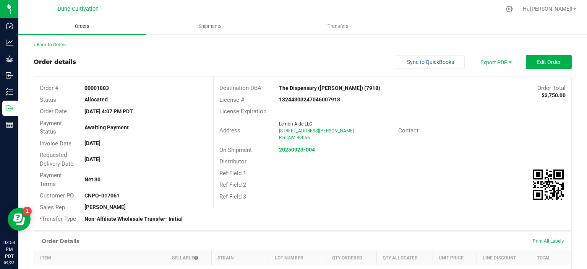
click at [86, 28] on span "Orders" at bounding box center [82, 26] width 35 height 7
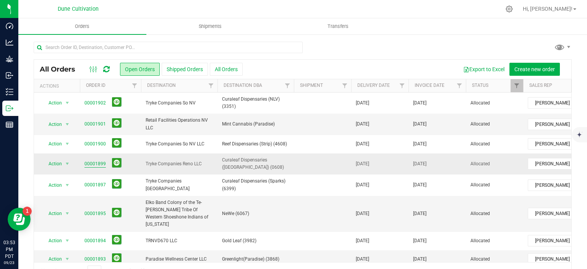
click at [97, 161] on link "00001899" at bounding box center [94, 163] width 21 height 7
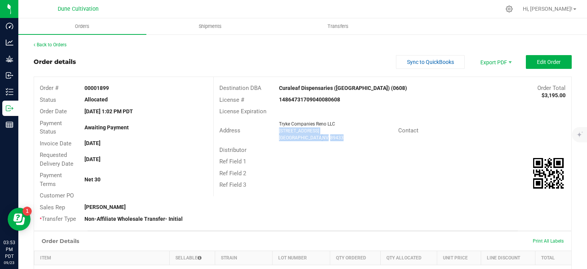
drag, startPoint x: 323, startPoint y: 136, endPoint x: 276, endPoint y: 132, distance: 47.6
click at [276, 132] on div "Tryke Companies Reno LLC 5105 Sun Valley Blvd Bldg B Sun Valley , NV 89433" at bounding box center [336, 130] width 123 height 21
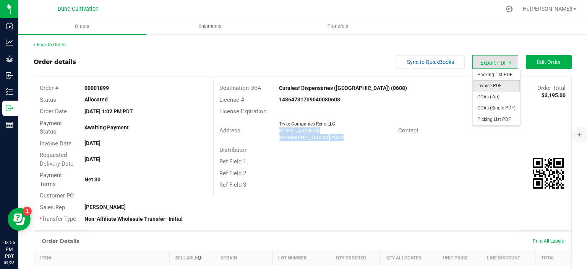
click at [495, 91] on span "Invoice PDF" at bounding box center [496, 85] width 47 height 11
click at [490, 109] on span "COAs (Single PDF)" at bounding box center [496, 107] width 47 height 11
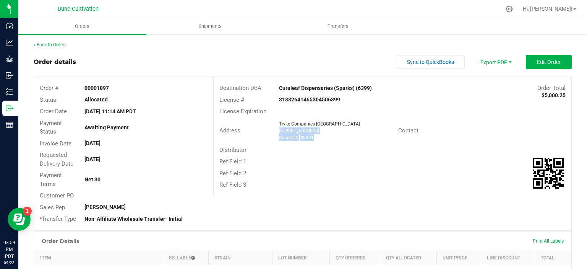
click at [277, 132] on div "Tryke Companies [GEOGRAPHIC_DATA] [STREET_ADDRESS]" at bounding box center [336, 130] width 123 height 21
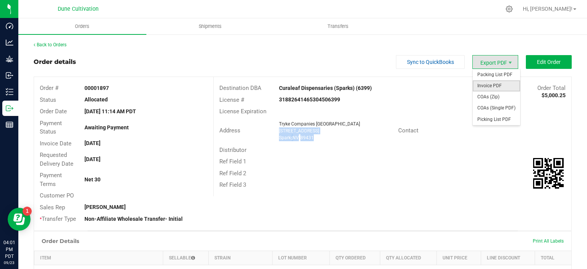
click at [487, 88] on span "Invoice PDF" at bounding box center [496, 85] width 47 height 11
click at [489, 111] on span "COAs (Single PDF)" at bounding box center [496, 107] width 47 height 11
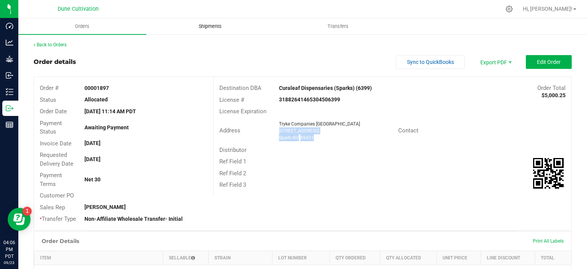
click at [214, 28] on span "Shipments" at bounding box center [210, 26] width 44 height 7
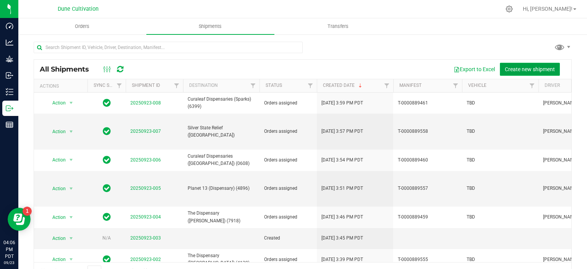
click at [531, 70] on span "Create new shipment" at bounding box center [530, 69] width 50 height 6
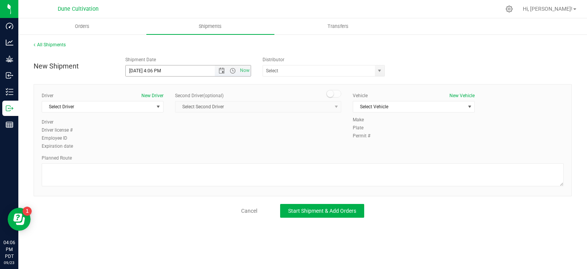
click at [138, 70] on input "[DATE] 4:06 PM" at bounding box center [177, 70] width 102 height 11
drag, startPoint x: 175, startPoint y: 71, endPoint x: 153, endPoint y: 72, distance: 22.2
click at [153, 72] on input "[DATE] 4:06 PM" at bounding box center [177, 70] width 102 height 11
click at [381, 71] on span "select" at bounding box center [380, 71] width 6 height 6
type input "[DATE] 3:00 PM"
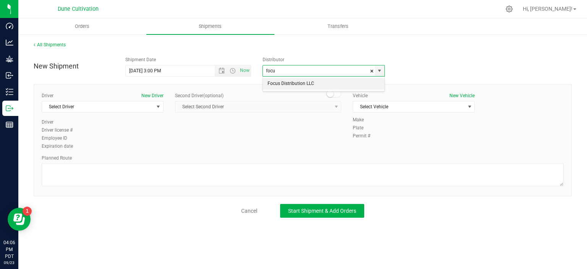
click at [344, 82] on li "Focus Distribution LLC" at bounding box center [324, 83] width 122 height 11
type input "Focus Distribution LLC"
click at [155, 102] on span "select" at bounding box center [159, 106] width 10 height 11
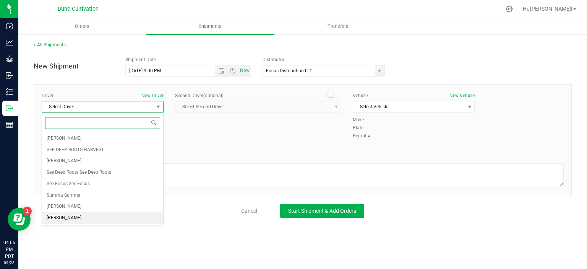
click at [80, 218] on li "[PERSON_NAME]" at bounding box center [102, 217] width 121 height 11
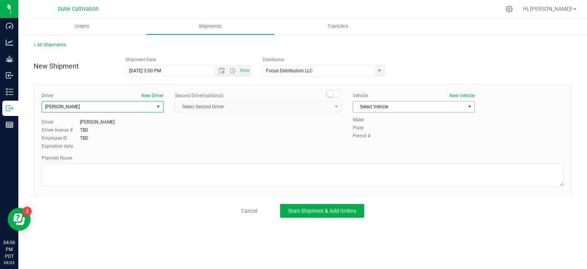
click at [405, 102] on span "Select Vehicle" at bounding box center [409, 106] width 112 height 11
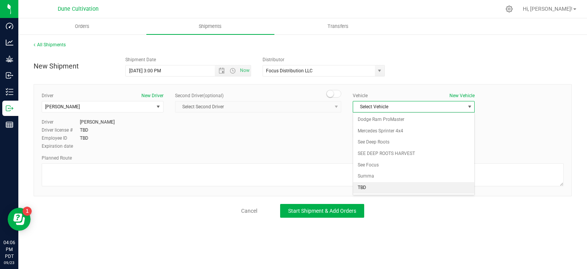
click at [368, 185] on li "TBD" at bounding box center [413, 187] width 121 height 11
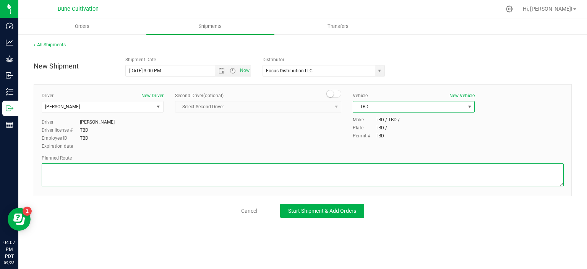
click at [73, 168] on textarea at bounding box center [303, 174] width 522 height 23
paste textarea "Get on I-11/US-95 N in [GEOGRAPHIC_DATA] from E [PERSON_NAME] 17 min (7.4 mi) F…"
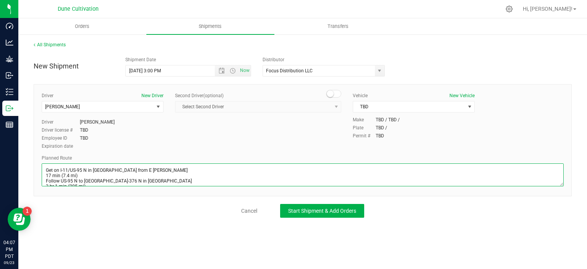
scroll to position [70, 0]
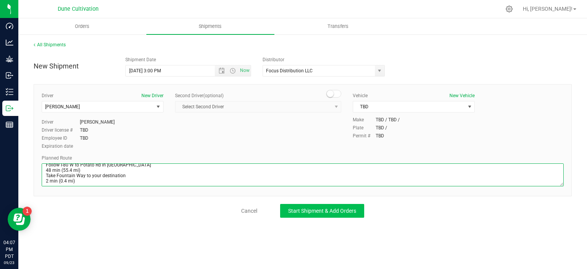
type textarea "Get on I-11/US-95 N in [GEOGRAPHIC_DATA] from E [PERSON_NAME] 17 min (7.4 mi) F…"
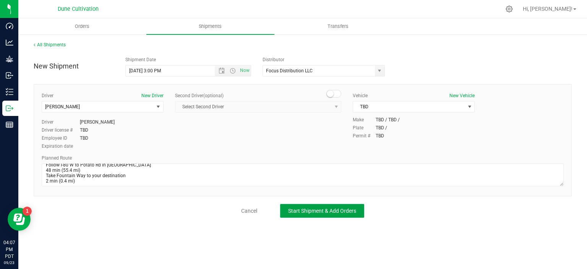
click at [322, 211] on span "Start Shipment & Add Orders" at bounding box center [322, 211] width 68 height 6
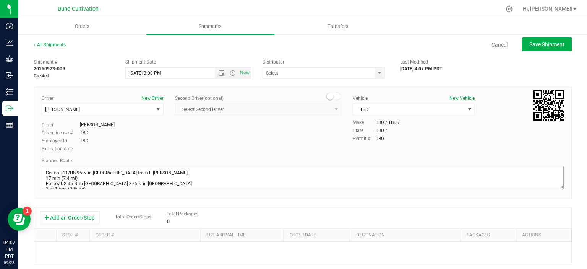
type input "Focus Distribution LLC"
click at [79, 216] on button "Add an Order/Stop" at bounding box center [70, 217] width 60 height 13
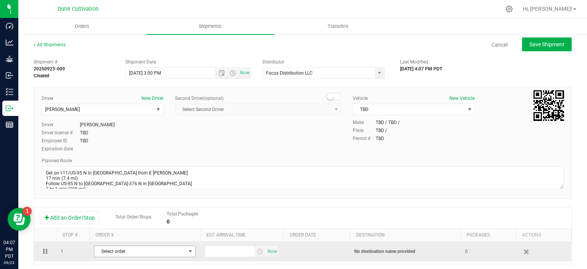
click at [129, 246] on span "Select order" at bounding box center [139, 251] width 91 height 11
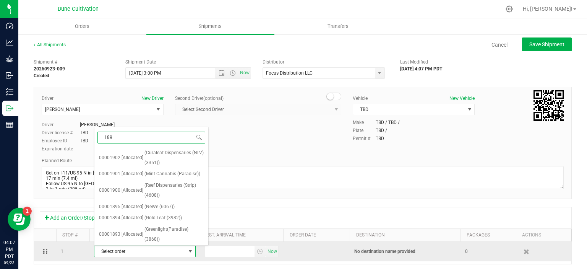
type input "1894"
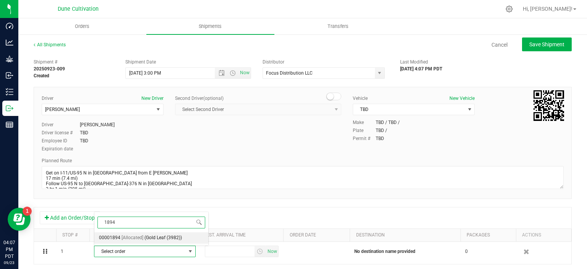
click at [125, 238] on span "[Allocated]" at bounding box center [133, 238] width 22 height 10
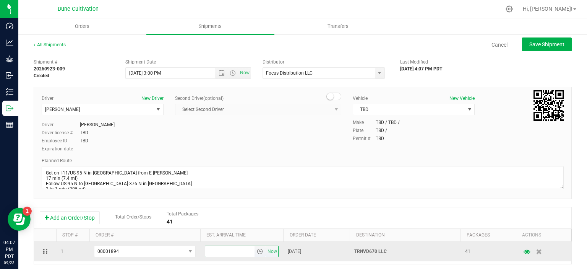
click at [231, 252] on input "text" at bounding box center [230, 251] width 50 height 11
type input "5:00 PM"
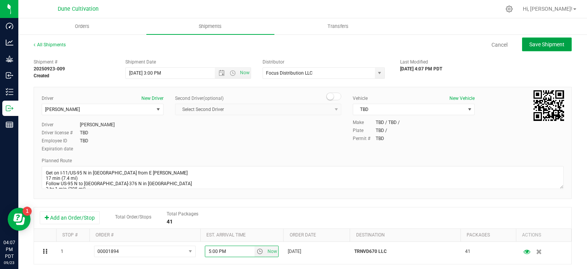
click at [539, 50] on button "Save Shipment" at bounding box center [547, 44] width 50 height 14
type input "[DATE] 10:00 PM"
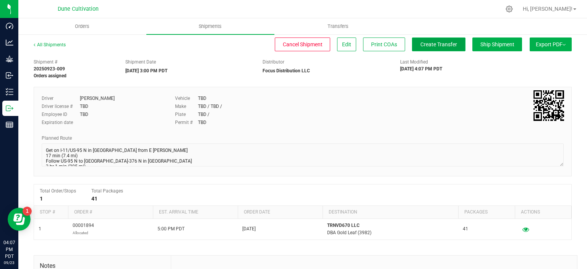
click at [430, 47] on span "Create Transfer" at bounding box center [439, 44] width 37 height 6
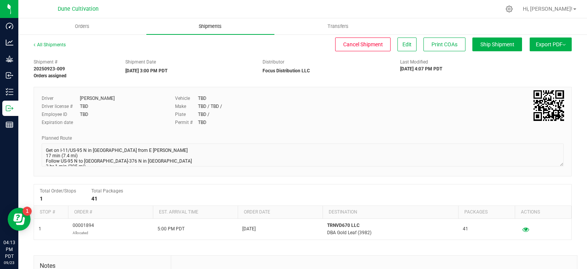
click at [221, 26] on span "Shipments" at bounding box center [210, 26] width 44 height 7
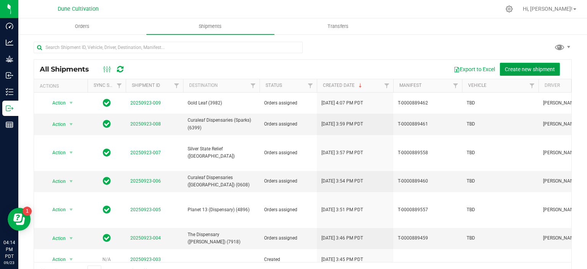
click at [541, 71] on span "Create new shipment" at bounding box center [530, 69] width 50 height 6
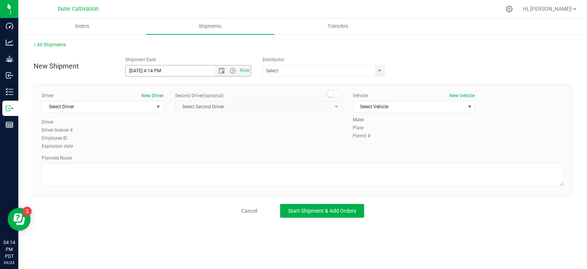
click at [138, 70] on input "[DATE] 4:14 PM" at bounding box center [177, 70] width 102 height 11
drag, startPoint x: 170, startPoint y: 70, endPoint x: 151, endPoint y: 71, distance: 18.8
click at [151, 71] on input "[DATE] 4:14 PM" at bounding box center [177, 70] width 102 height 11
click at [379, 73] on span "select" at bounding box center [380, 71] width 6 height 6
type input "[DATE] 3:00 PM"
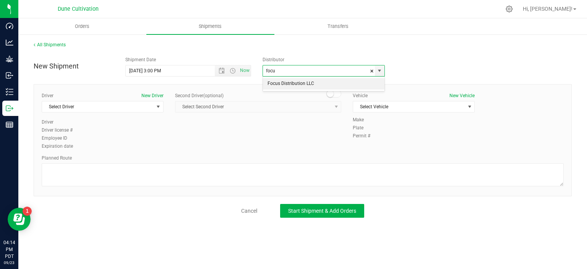
click at [340, 82] on li "Focus Distribution LLC" at bounding box center [324, 83] width 122 height 11
type input "Focus Distribution LLC"
click at [157, 109] on span "select" at bounding box center [158, 107] width 6 height 6
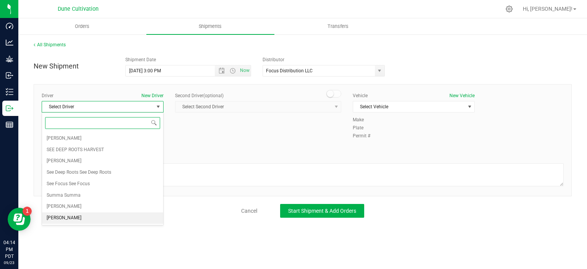
click at [67, 217] on li "[PERSON_NAME]" at bounding box center [102, 217] width 121 height 11
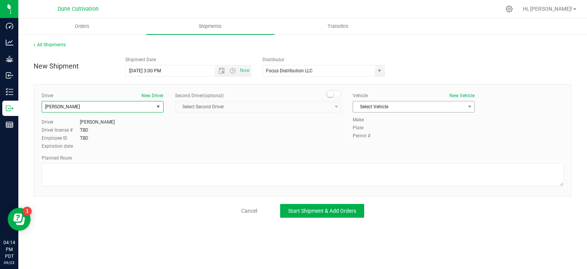
click at [415, 108] on span "Select Vehicle" at bounding box center [409, 106] width 112 height 11
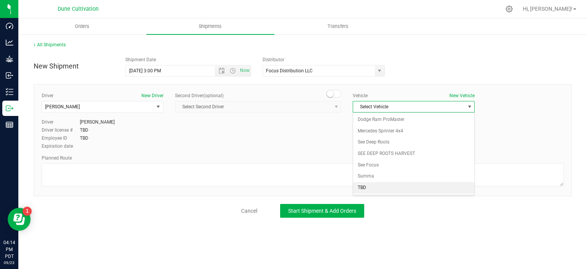
click at [374, 187] on li "TBD" at bounding box center [413, 187] width 121 height 11
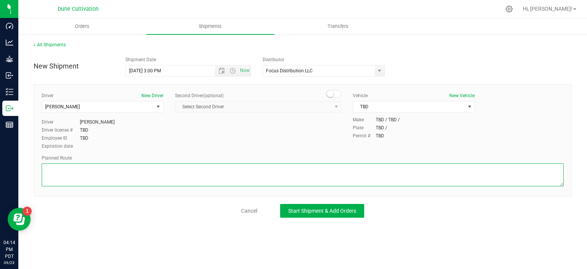
click at [91, 180] on textarea at bounding box center [303, 174] width 522 height 23
paste textarea "Get on I-15 N/US-93 N from E [PERSON_NAME], [PERSON_NAME] and E [PERSON_NAME] 6…"
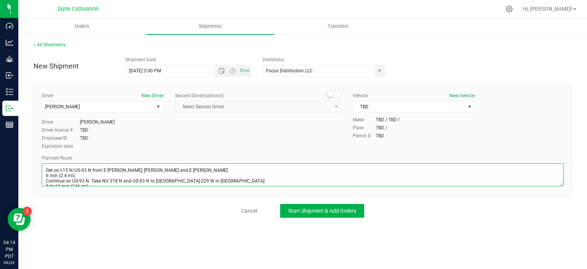
scroll to position [37, 0]
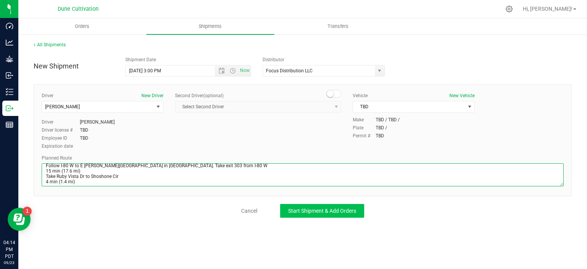
type textarea "Get on I-15 N/US-93 N from E [PERSON_NAME], [PERSON_NAME] and E [PERSON_NAME] 6…"
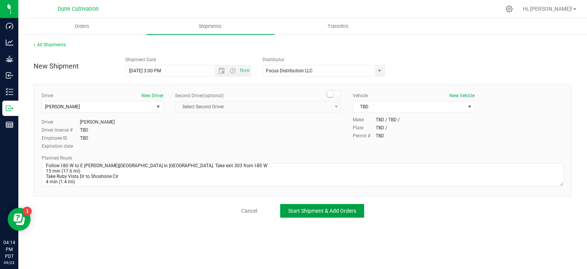
click at [336, 208] on span "Start Shipment & Add Orders" at bounding box center [322, 211] width 68 height 6
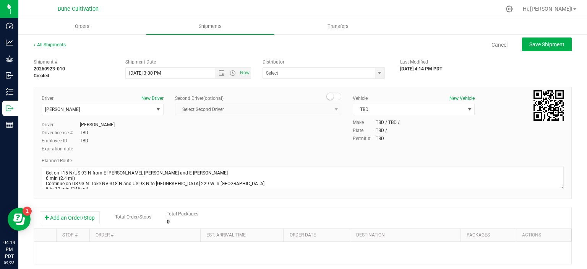
type input "Focus Distribution LLC"
click at [62, 215] on button "Add an Order/Stop" at bounding box center [70, 217] width 60 height 13
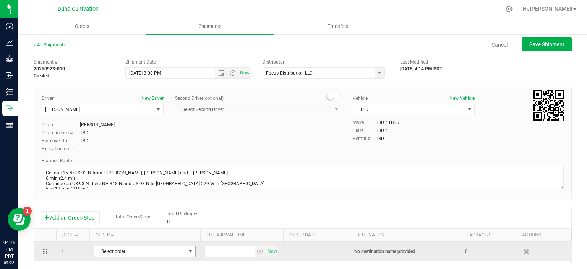
click at [122, 250] on span "Select order" at bounding box center [139, 251] width 91 height 11
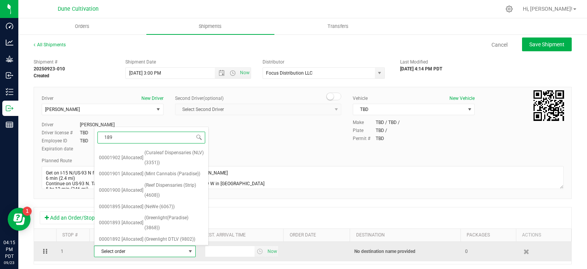
type input "1895"
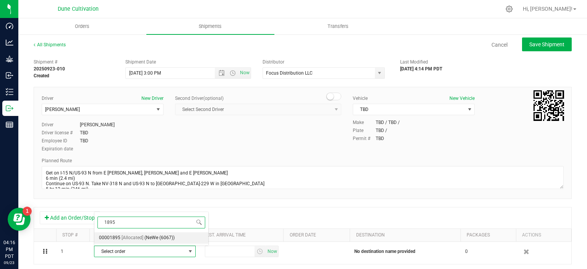
click at [132, 234] on span "[Allocated]" at bounding box center [133, 238] width 22 height 10
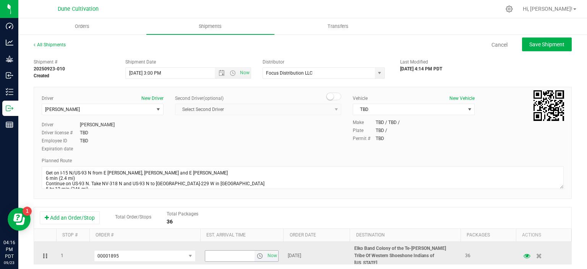
click at [223, 250] on input "text" at bounding box center [230, 255] width 50 height 11
type input "5:00 PM"
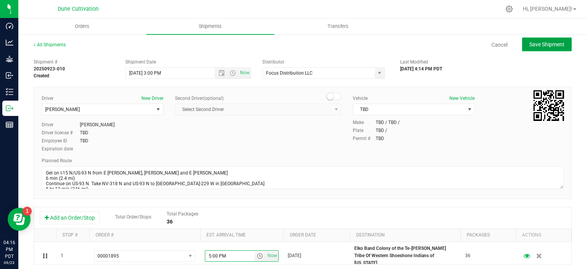
click at [549, 45] on span "Save Shipment" at bounding box center [547, 44] width 35 height 6
type input "[DATE] 10:00 PM"
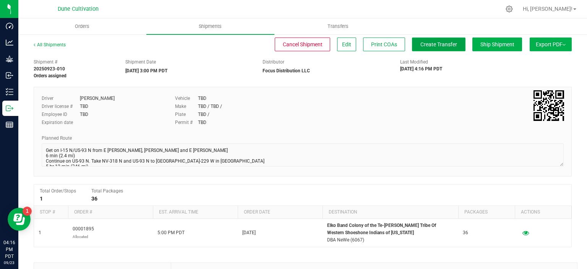
click at [428, 45] on span "Create Transfer" at bounding box center [439, 44] width 37 height 6
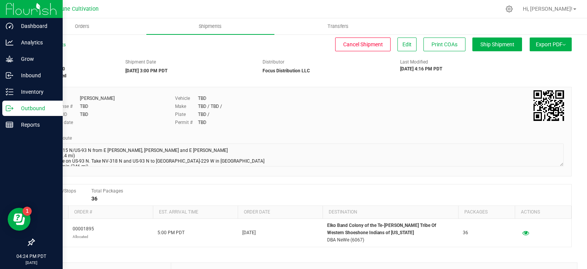
click at [25, 107] on p "Outbound" at bounding box center [36, 108] width 46 height 9
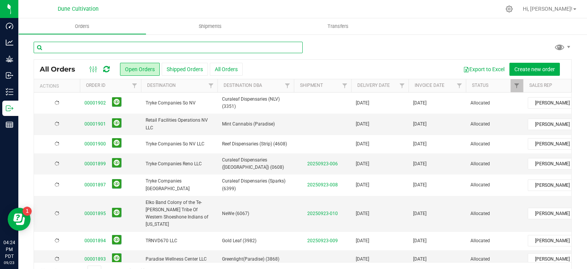
click at [100, 45] on input "text" at bounding box center [168, 47] width 269 height 11
type input "1887"
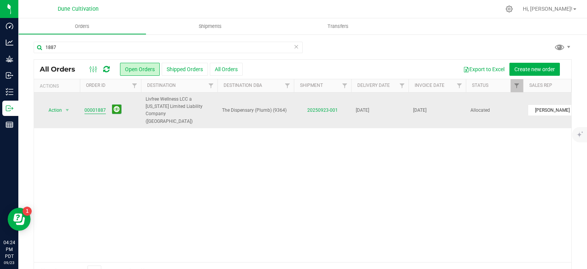
click at [100, 107] on link "00001887" at bounding box center [94, 110] width 21 height 7
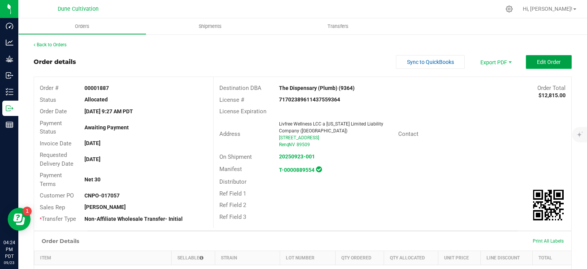
click at [541, 63] on span "Edit Order" at bounding box center [549, 62] width 24 height 6
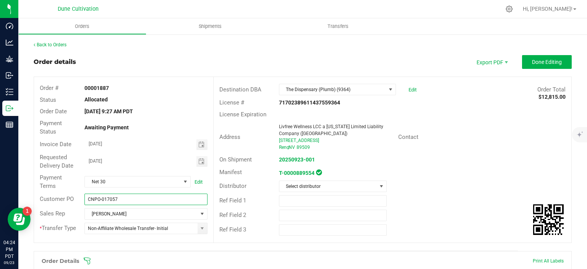
click at [130, 197] on input "CNPO-017057" at bounding box center [145, 198] width 123 height 11
type input "CNPO-017062"
click at [557, 63] on span "Done Editing" at bounding box center [547, 62] width 30 height 6
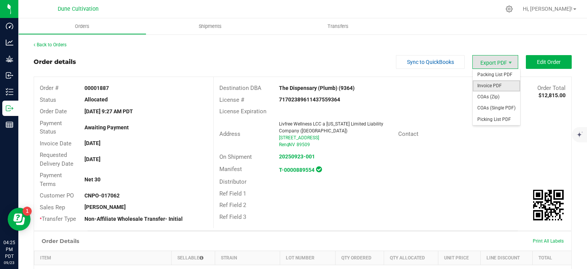
click at [497, 86] on span "Invoice PDF" at bounding box center [496, 85] width 47 height 11
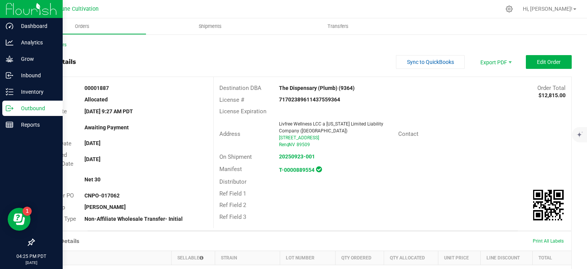
click at [14, 108] on p "Outbound" at bounding box center [36, 108] width 46 height 9
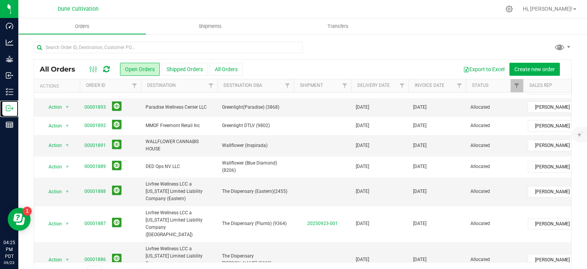
scroll to position [165, 0]
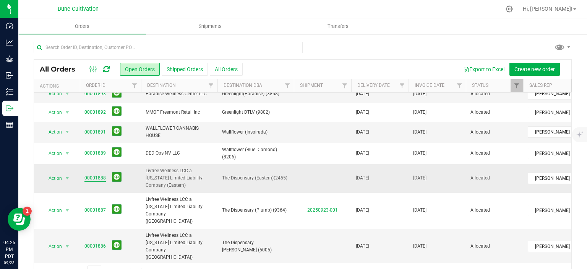
click at [102, 174] on link "00001888" at bounding box center [94, 177] width 21 height 7
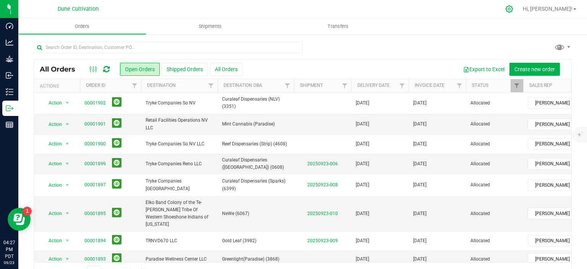
click at [513, 10] on icon at bounding box center [509, 9] width 8 height 8
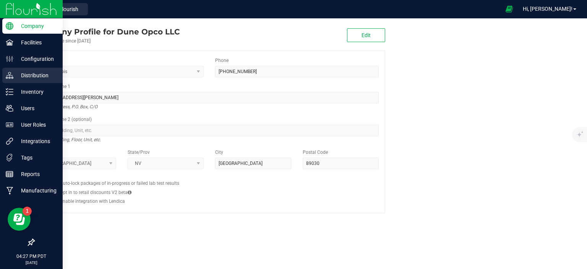
click at [16, 75] on p "Distribution" at bounding box center [36, 75] width 46 height 9
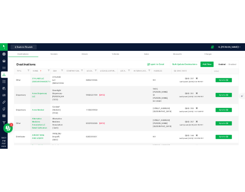
scroll to position [1945, 0]
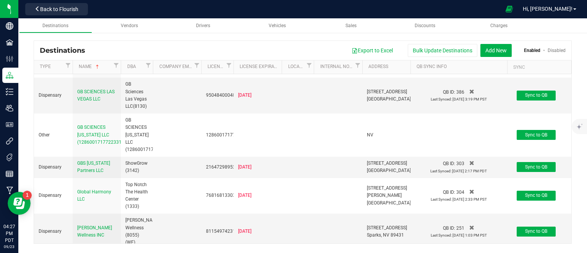
click at [81, 42] on div "Focus Distribution LLC" at bounding box center [96, 35] width 39 height 15
click at [86, 41] on span "Focus Distribution LLC" at bounding box center [96, 34] width 38 height 13
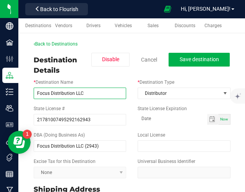
click at [61, 93] on input "Focus Distribution LLC" at bounding box center [80, 93] width 93 height 11
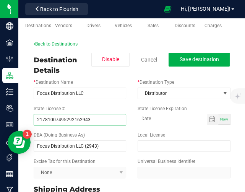
click at [72, 120] on input "21781007495292162943" at bounding box center [80, 119] width 93 height 11
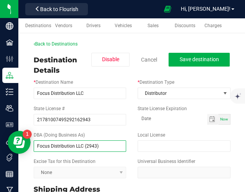
click at [62, 147] on input "Focus Distribution LLC (2943)" at bounding box center [80, 145] width 93 height 11
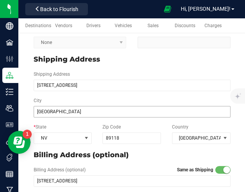
scroll to position [132, 0]
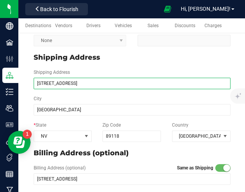
click at [65, 83] on input "[STREET_ADDRESS]" at bounding box center [132, 83] width 197 height 11
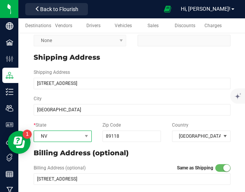
click at [53, 140] on span "NV" at bounding box center [58, 136] width 48 height 11
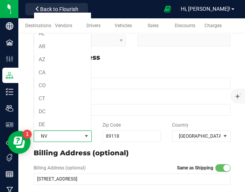
click at [53, 140] on span "NV" at bounding box center [58, 136] width 48 height 11
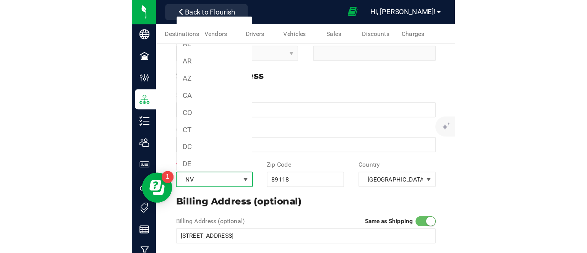
scroll to position [0, 0]
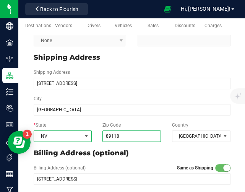
click at [122, 137] on input "89118" at bounding box center [131, 135] width 58 height 11
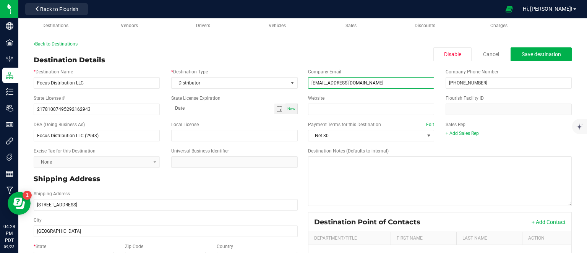
click at [367, 80] on input "[EMAIL_ADDRESS][DOMAIN_NAME]" at bounding box center [371, 82] width 126 height 11
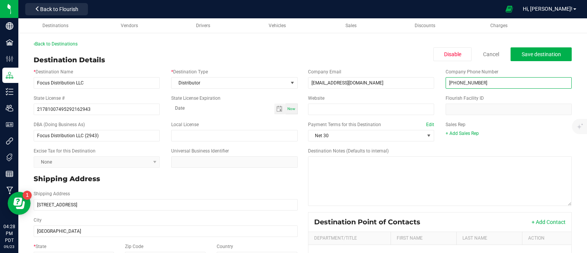
click at [471, 83] on input "[PHONE_NUMBER]" at bounding box center [509, 82] width 126 height 11
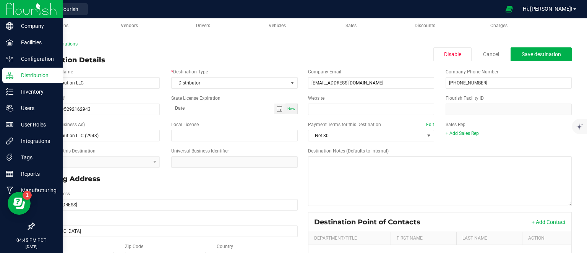
click at [8, 13] on img at bounding box center [31, 9] width 51 height 18
